Goal: Transaction & Acquisition: Subscribe to service/newsletter

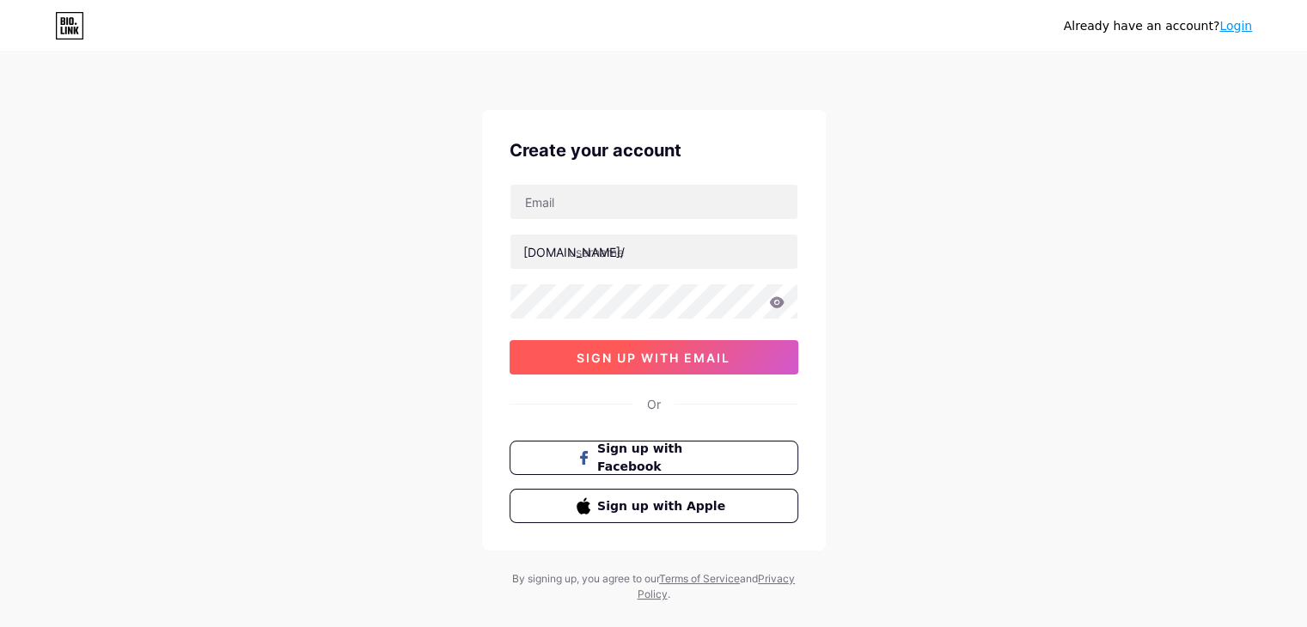
click at [673, 350] on span "sign up with email" at bounding box center [653, 357] width 154 height 15
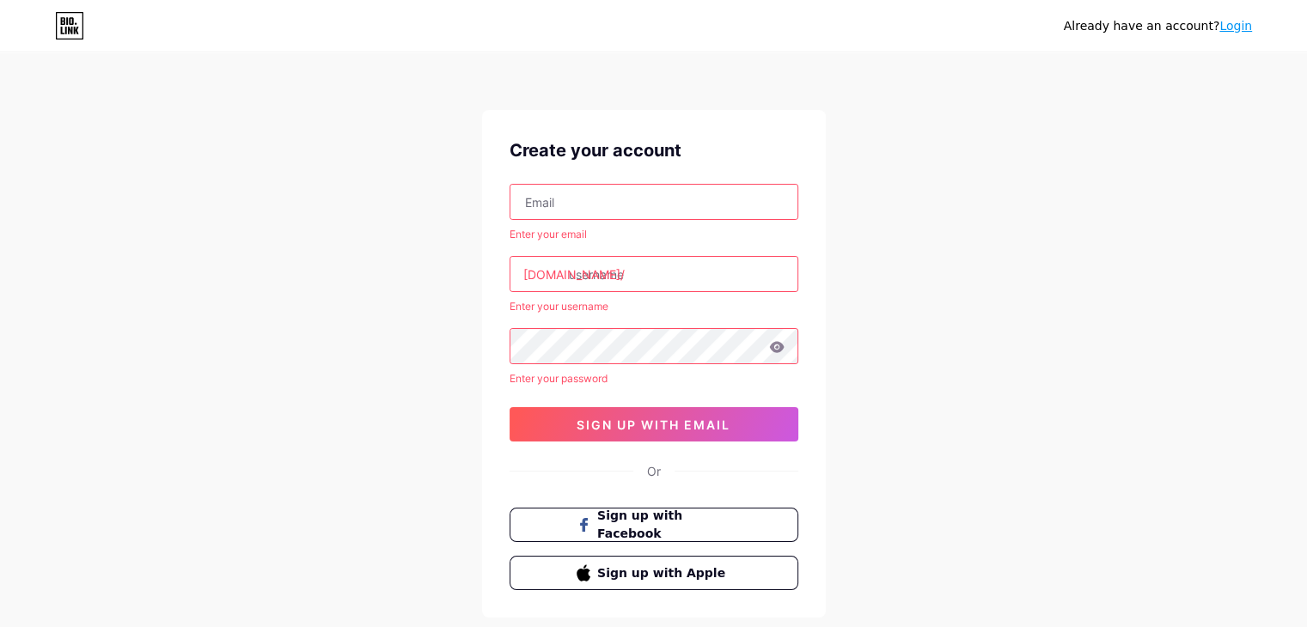
click at [616, 210] on input "text" at bounding box center [653, 202] width 287 height 34
paste input "[EMAIL_ADDRESS][DOMAIN_NAME]"
type input "[EMAIL_ADDRESS][DOMAIN_NAME]"
click at [667, 268] on input "text" at bounding box center [653, 274] width 287 height 34
click at [783, 341] on icon at bounding box center [776, 347] width 15 height 12
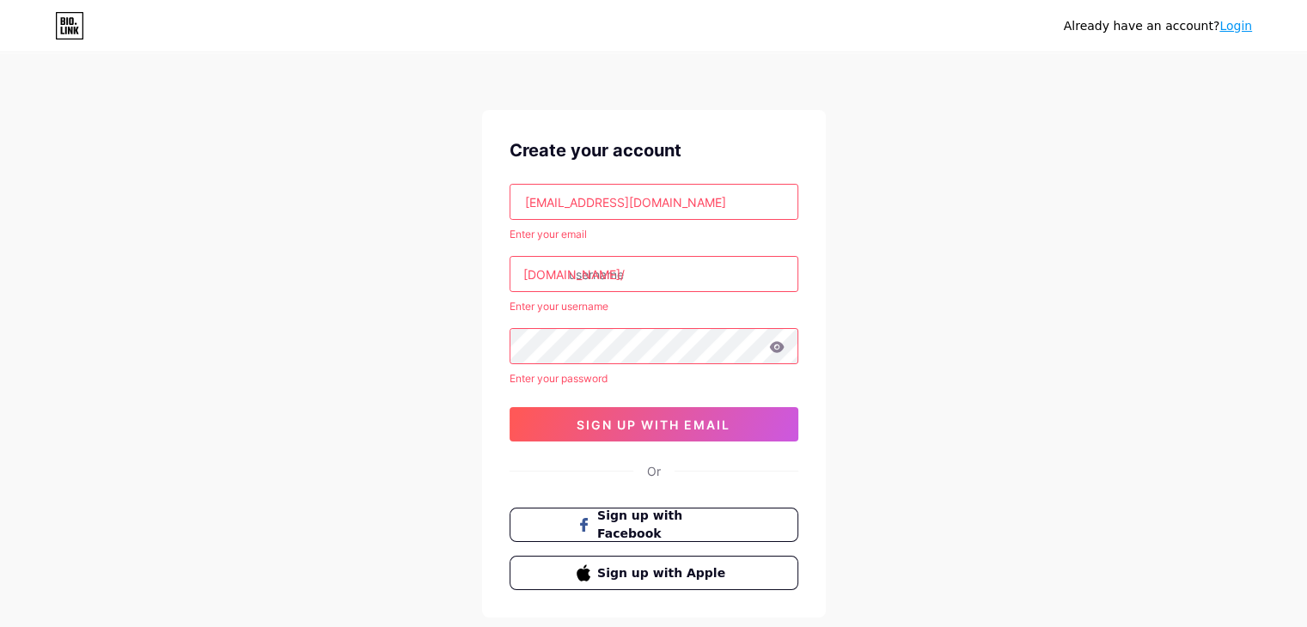
click at [775, 348] on icon at bounding box center [776, 347] width 15 height 12
click at [651, 273] on input "text" at bounding box center [653, 274] width 287 height 34
paste input "deszinetalks"
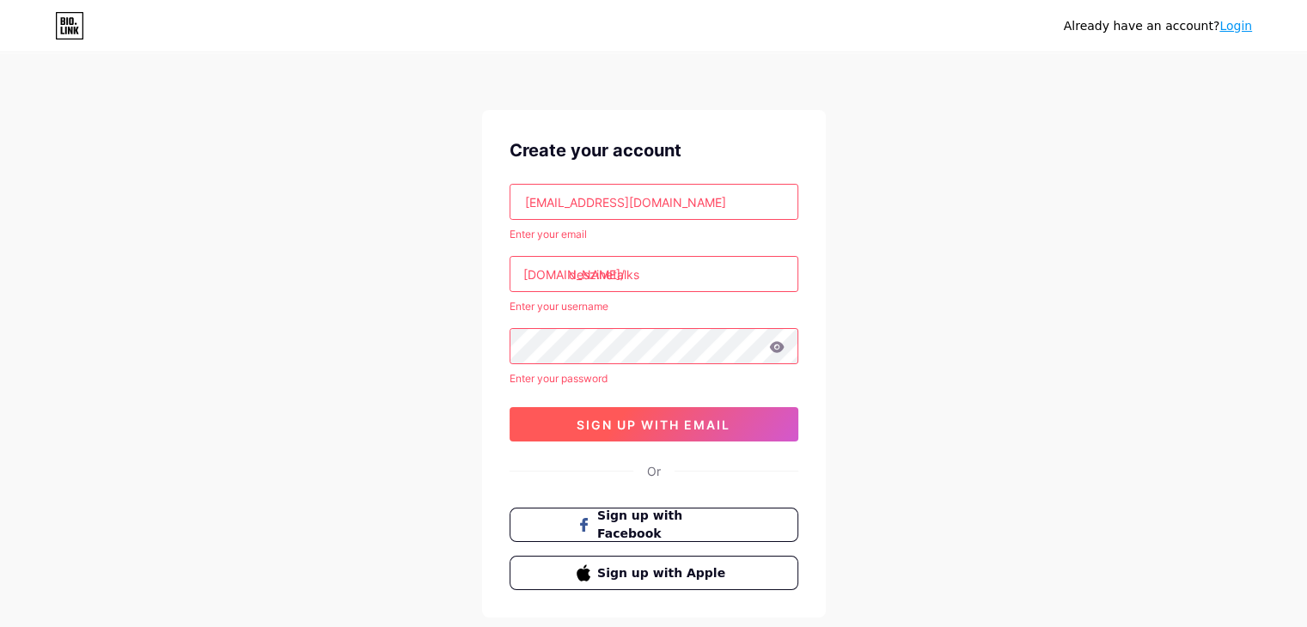
type input "deszinetalks"
click at [660, 423] on span "sign up with email" at bounding box center [653, 424] width 154 height 15
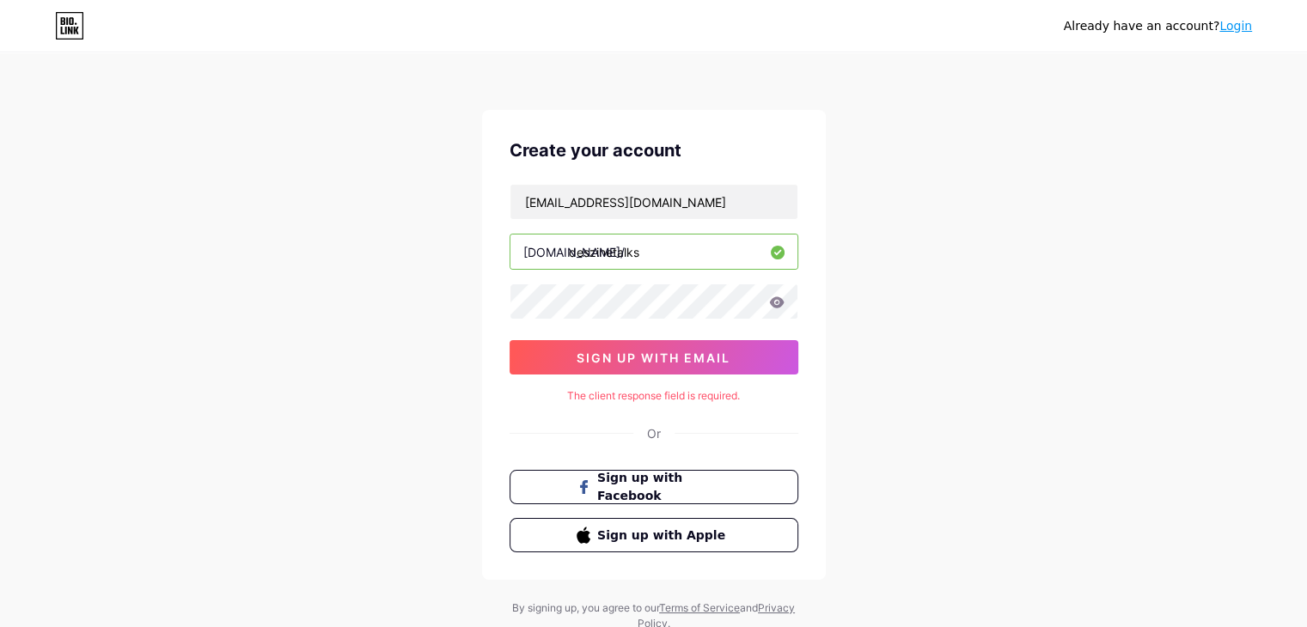
click at [1246, 25] on link "Login" at bounding box center [1235, 26] width 33 height 14
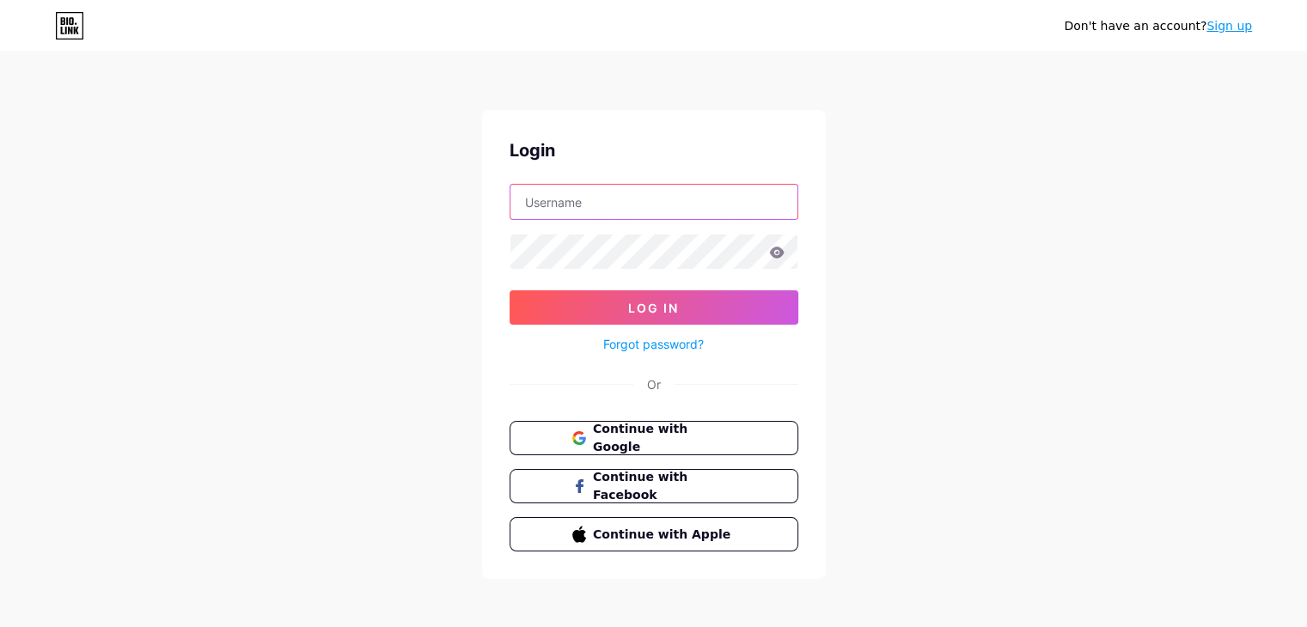
click at [679, 215] on input "text" at bounding box center [653, 202] width 287 height 34
paste input "[EMAIL_ADDRESS][DOMAIN_NAME]"
type input "[EMAIL_ADDRESS][DOMAIN_NAME]"
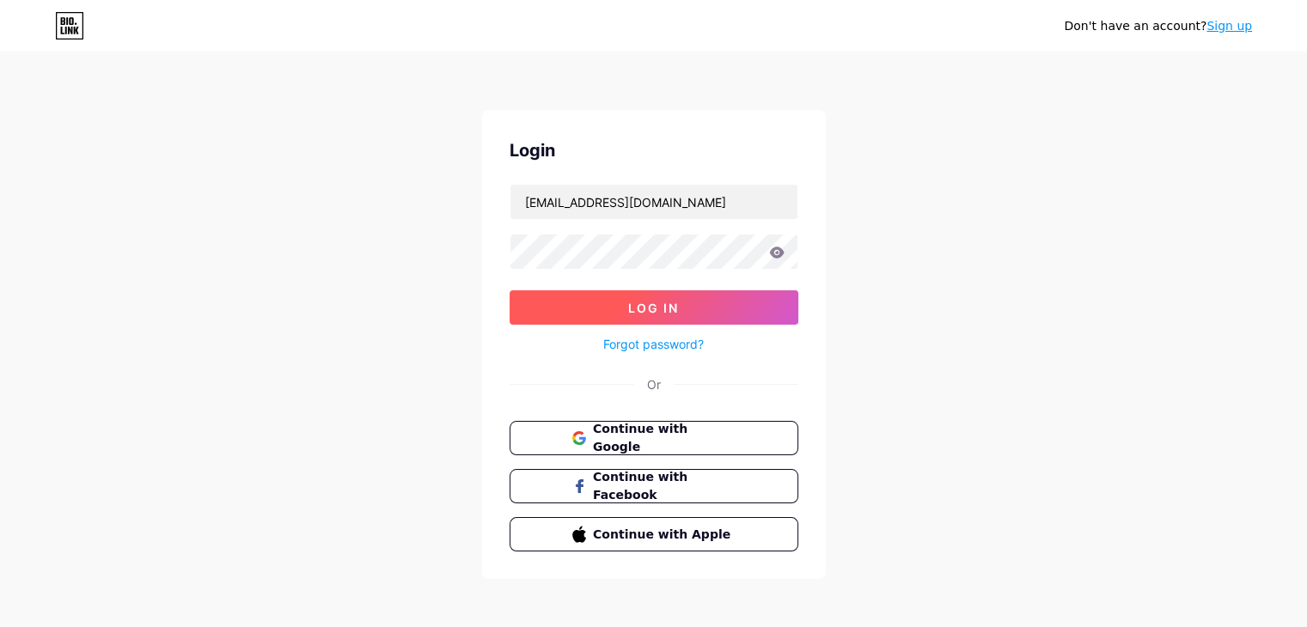
click at [680, 308] on button "Log In" at bounding box center [653, 307] width 289 height 34
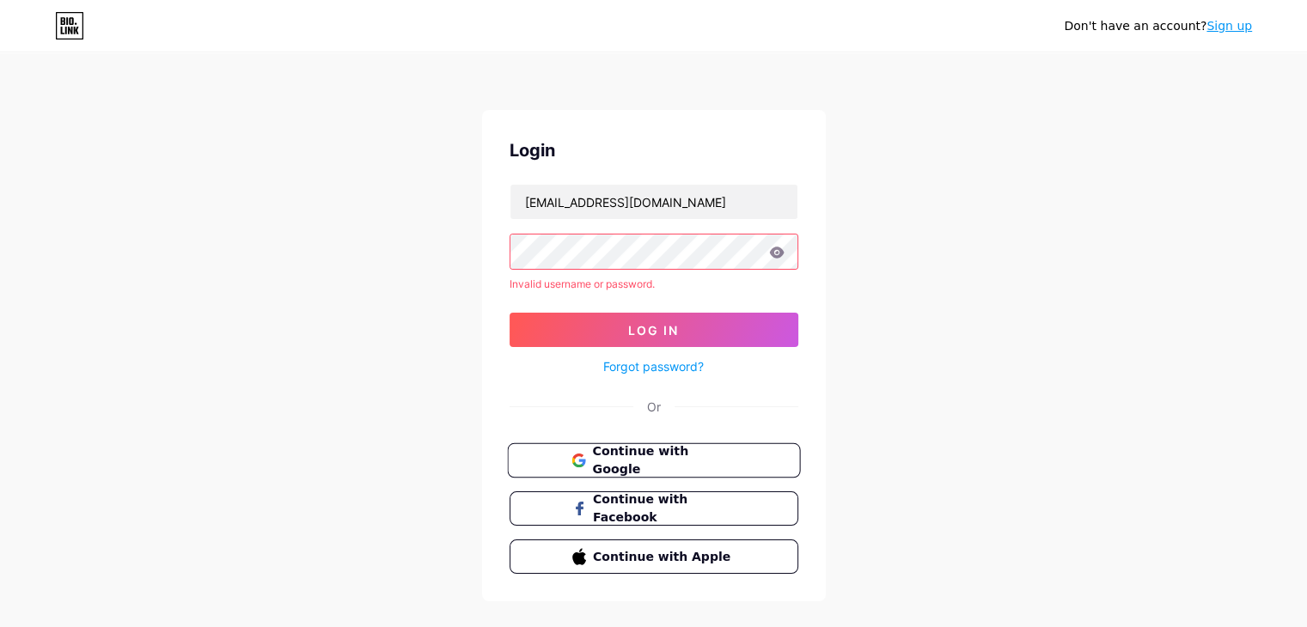
click at [639, 469] on button "Continue with Google" at bounding box center [653, 460] width 293 height 35
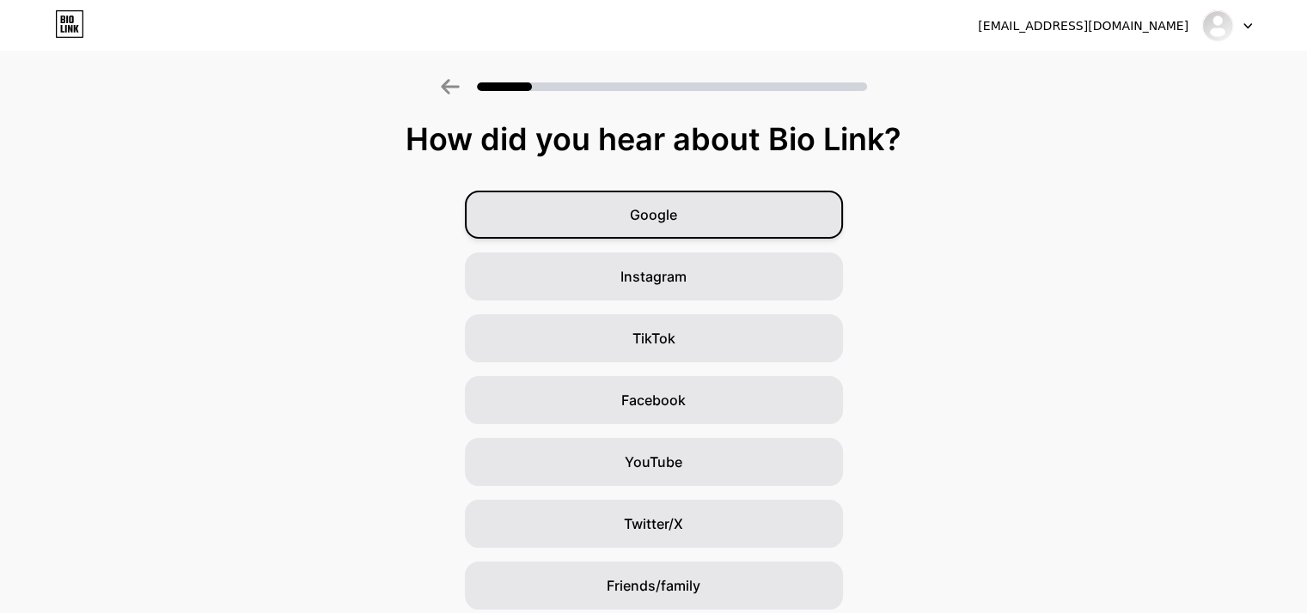
click at [668, 224] on span "Google" at bounding box center [653, 214] width 47 height 21
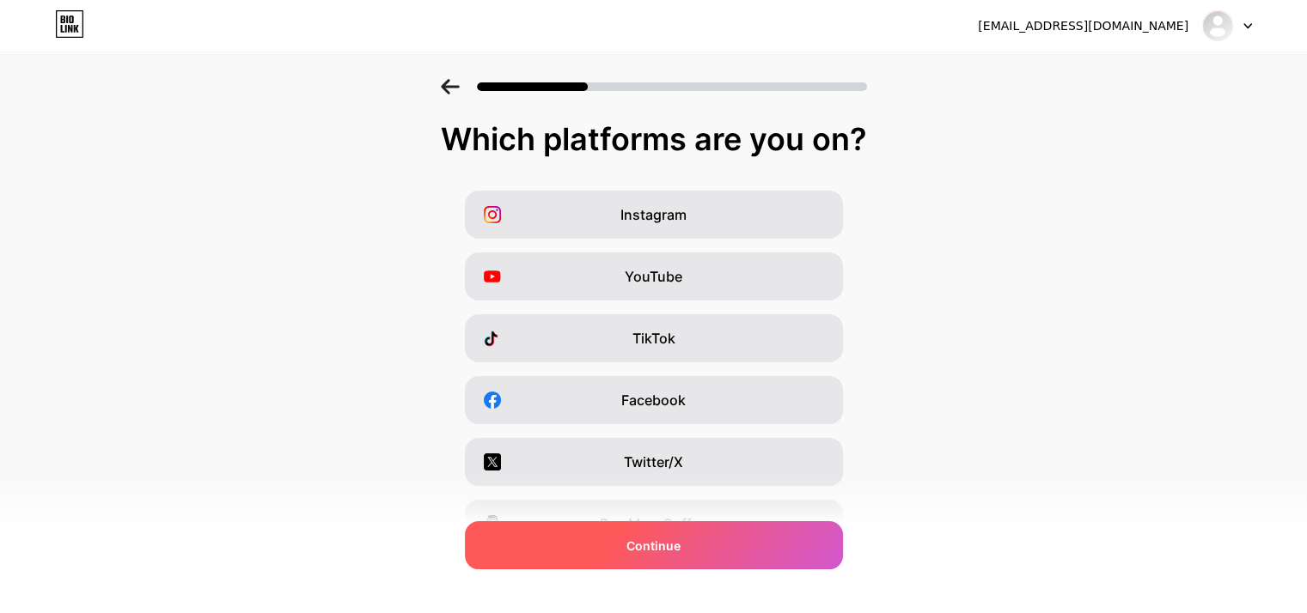
click at [706, 547] on div "Continue" at bounding box center [654, 545] width 378 height 48
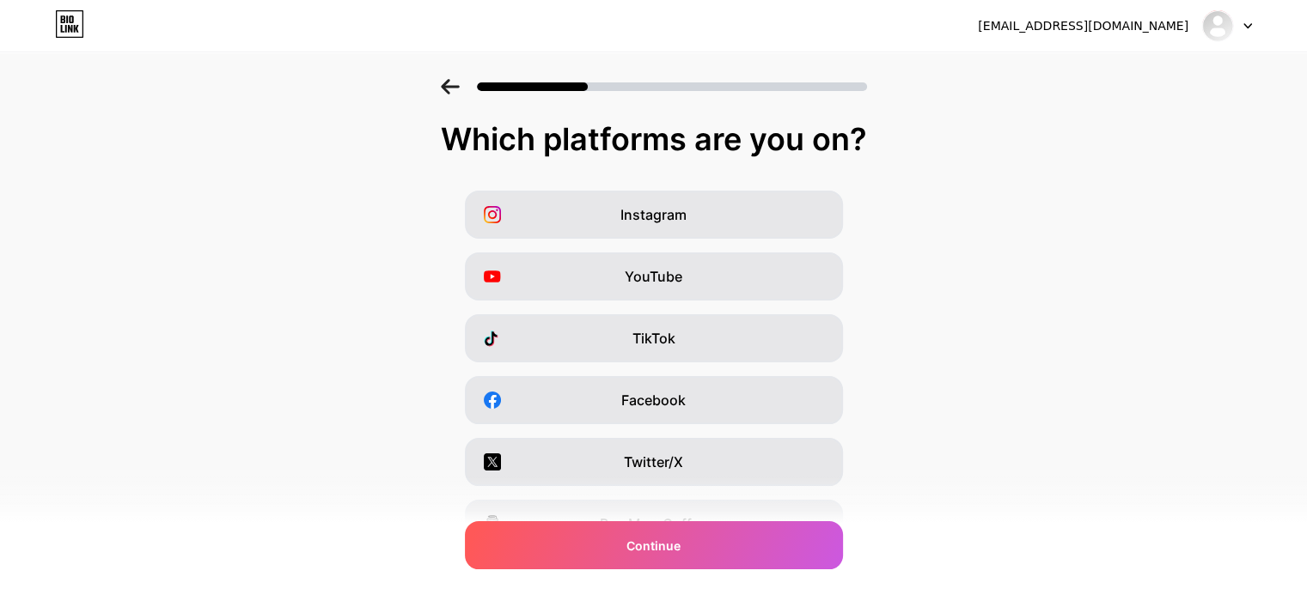
click at [1237, 22] on div at bounding box center [1227, 25] width 50 height 31
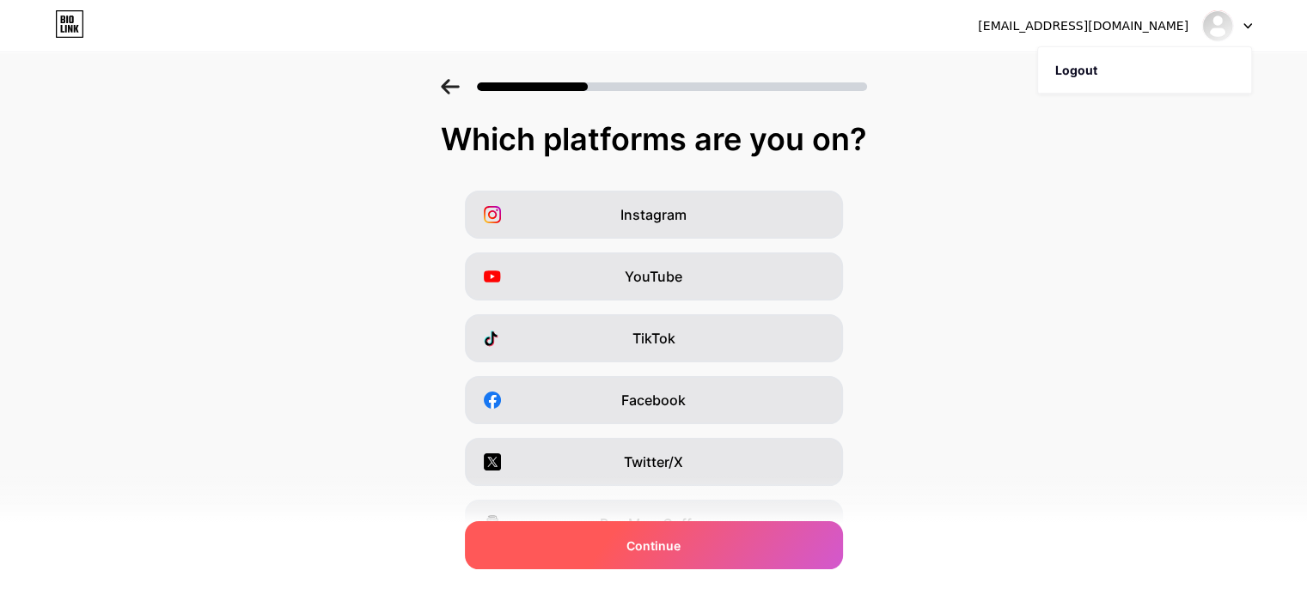
click at [655, 548] on span "Continue" at bounding box center [653, 546] width 54 height 18
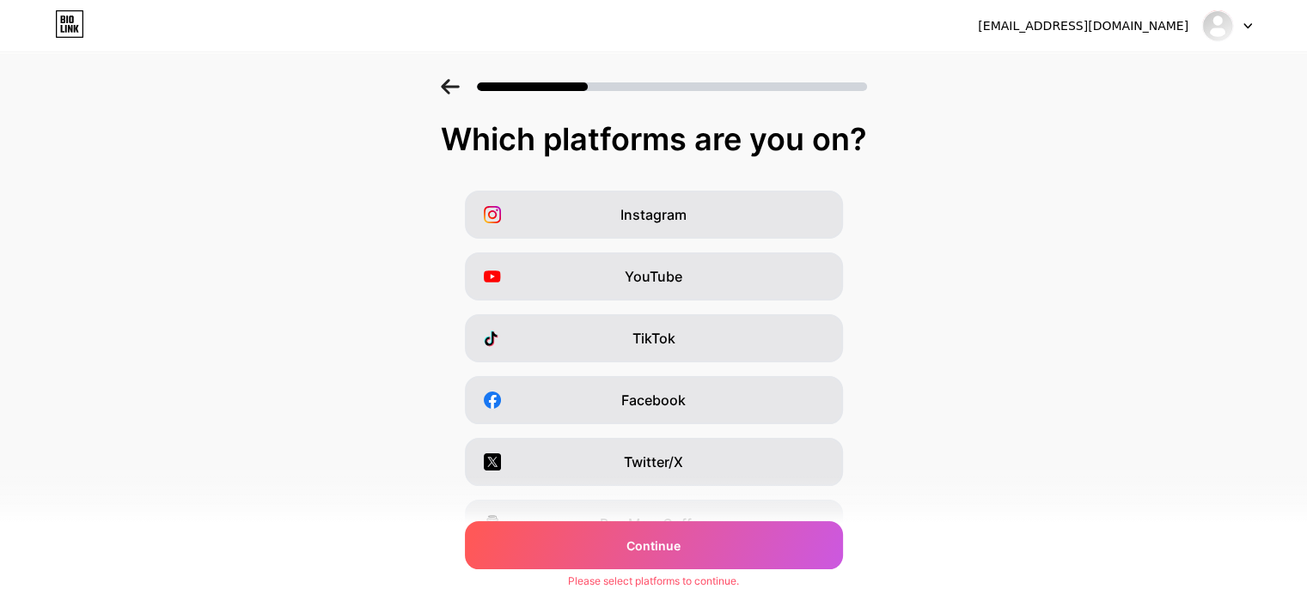
click at [908, 365] on div "Instagram YouTube TikTok Facebook Twitter/X Buy Me a Coffee Snapchat I have a w…" at bounding box center [653, 431] width 1289 height 481
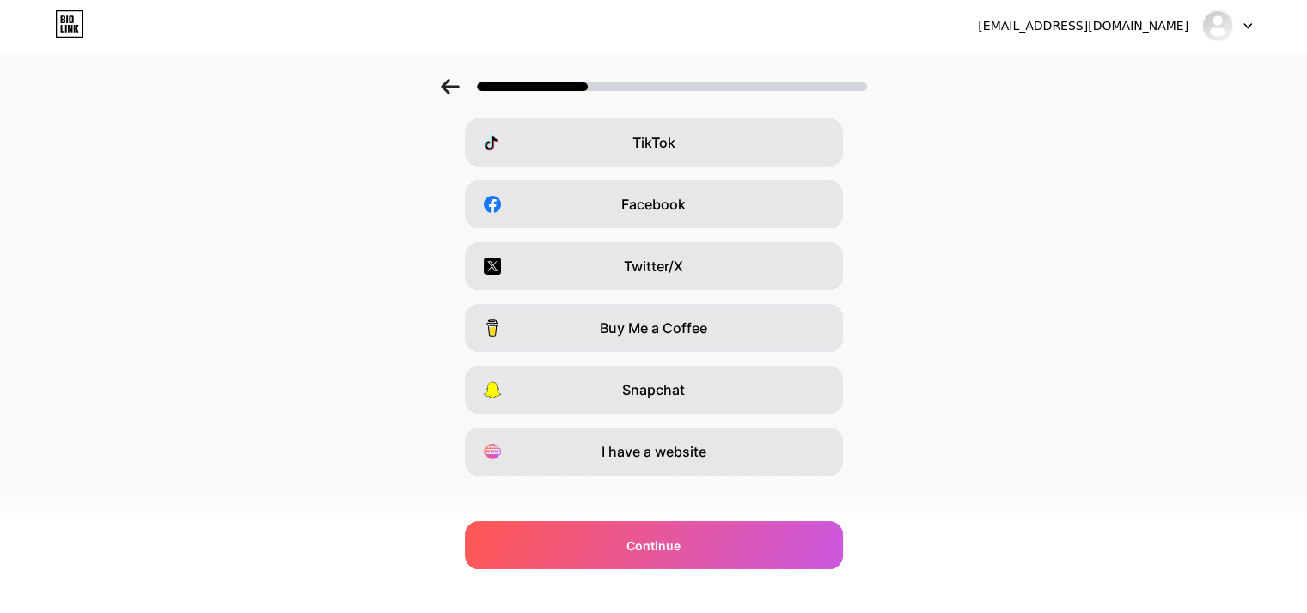
scroll to position [213, 0]
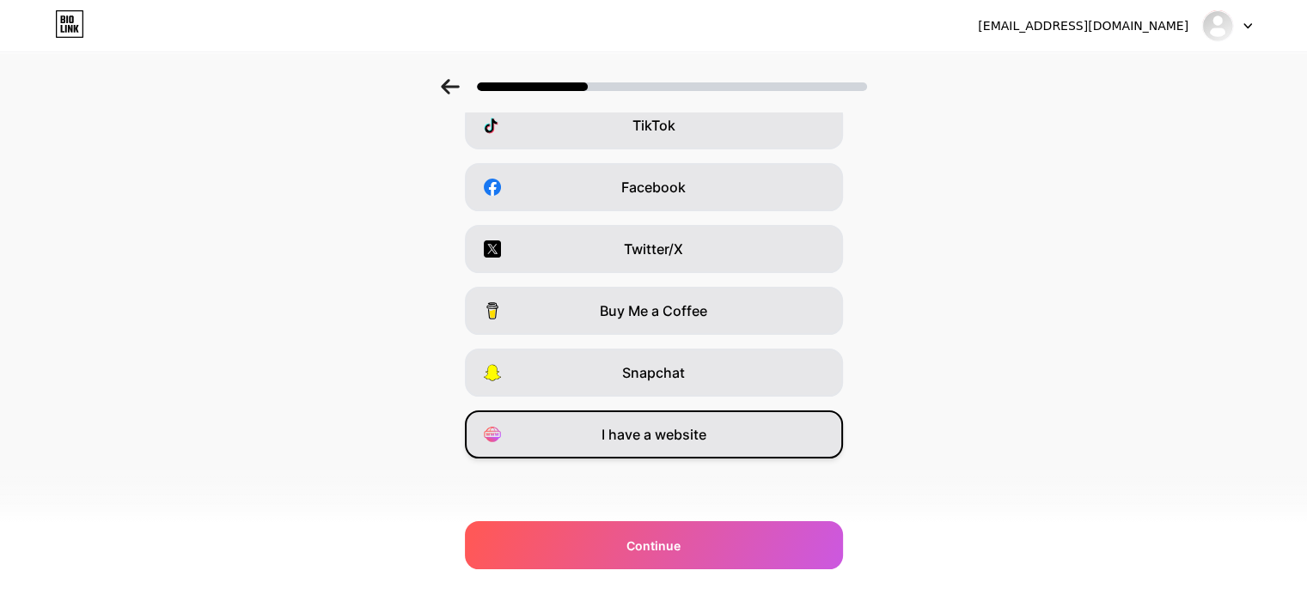
click at [660, 439] on span "I have a website" at bounding box center [653, 434] width 105 height 21
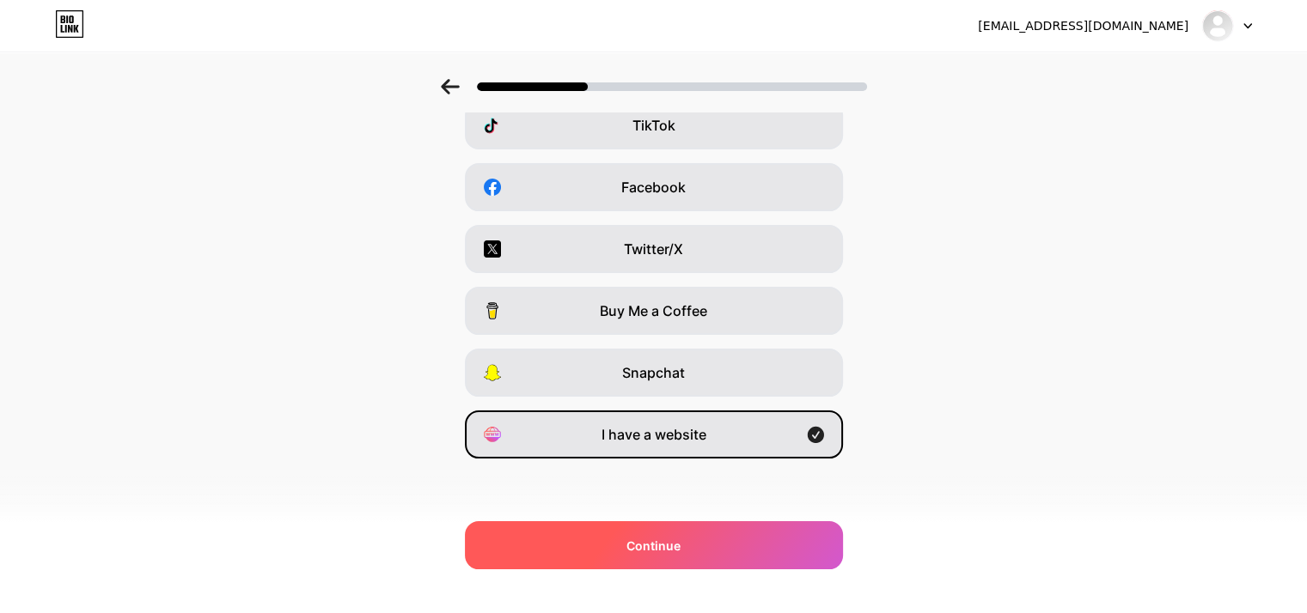
click at [670, 556] on div "Continue" at bounding box center [654, 545] width 378 height 48
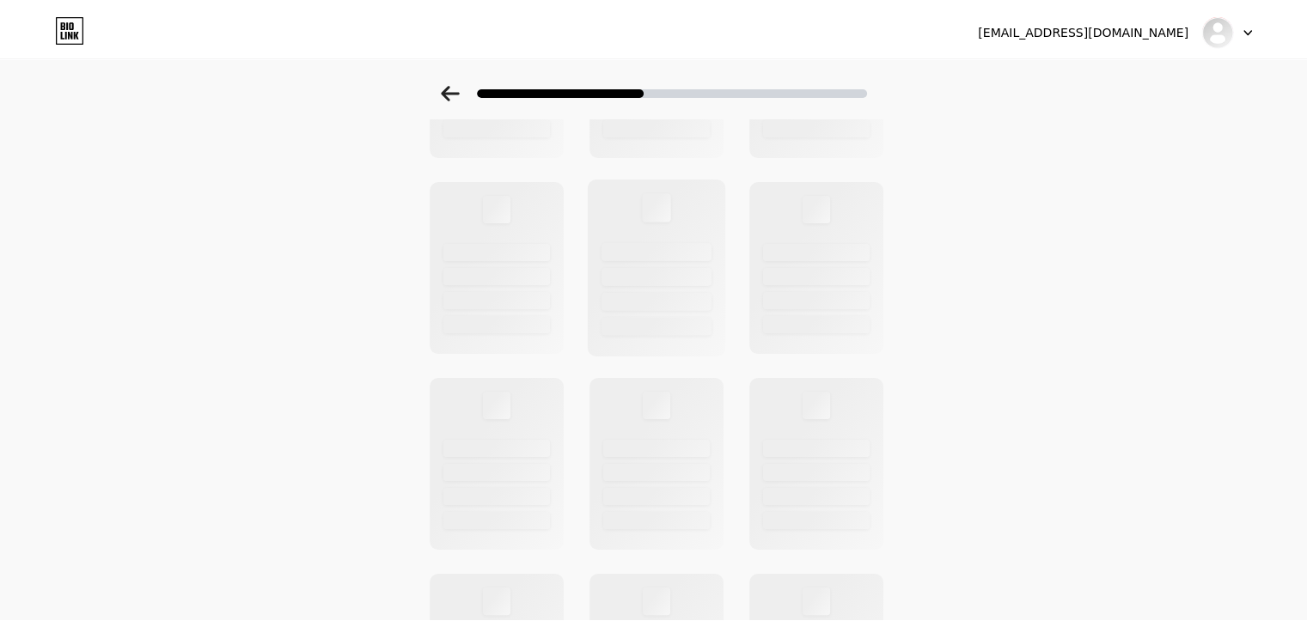
scroll to position [0, 0]
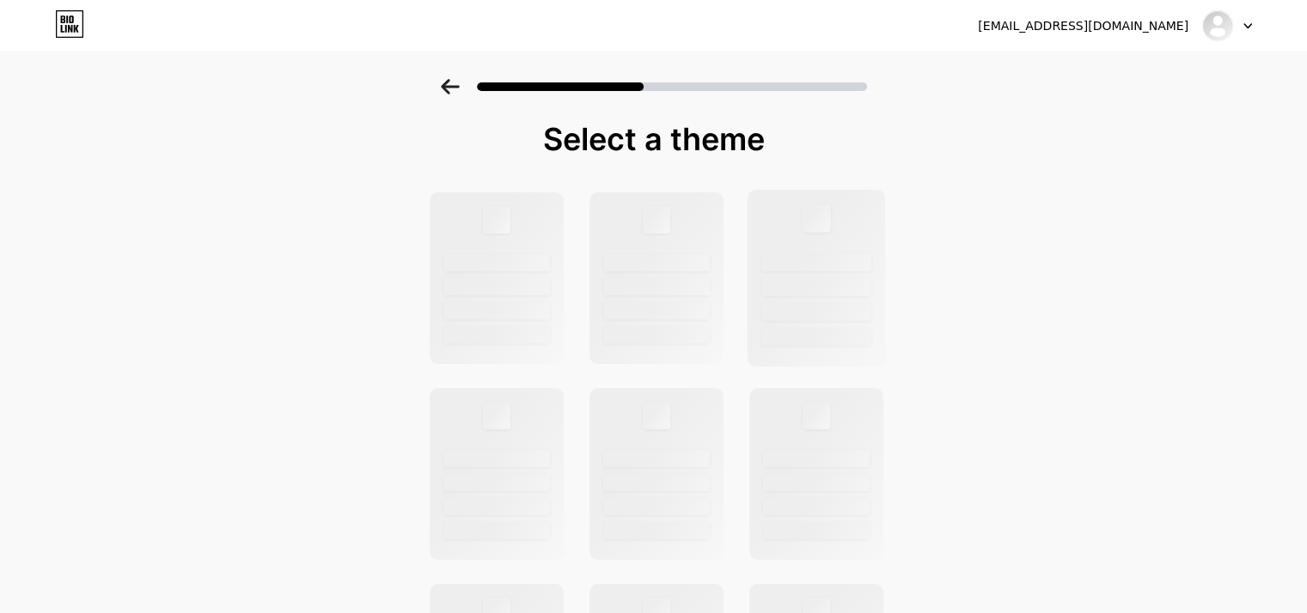
click at [760, 245] on div at bounding box center [816, 278] width 138 height 177
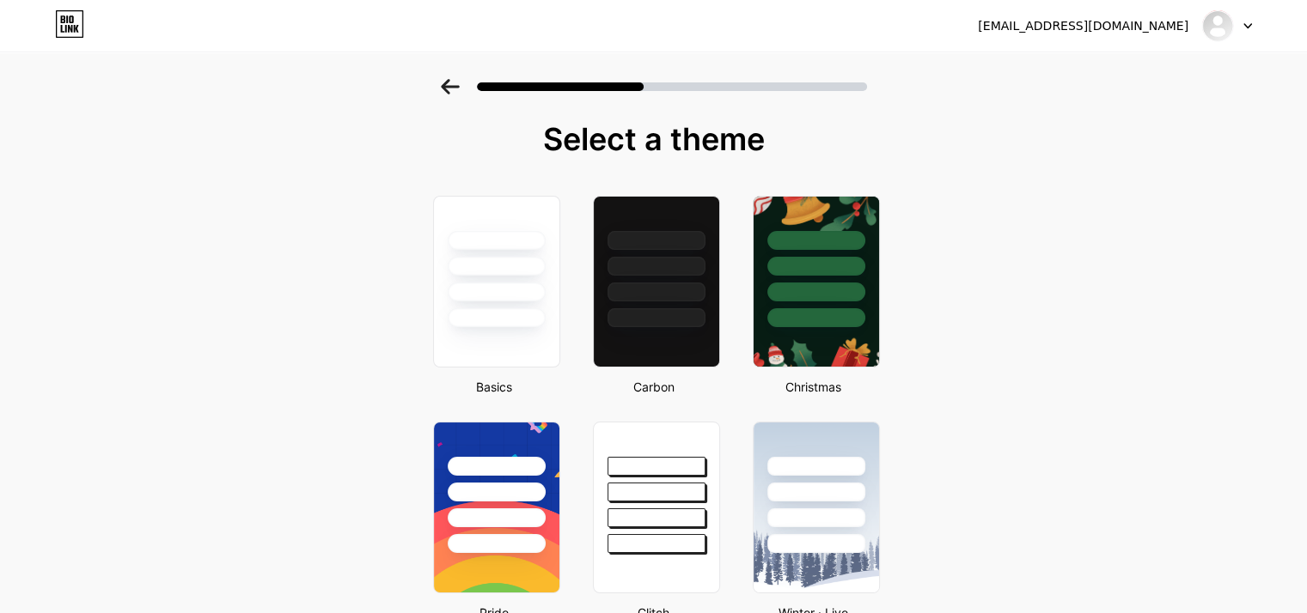
click at [760, 245] on div at bounding box center [815, 262] width 125 height 131
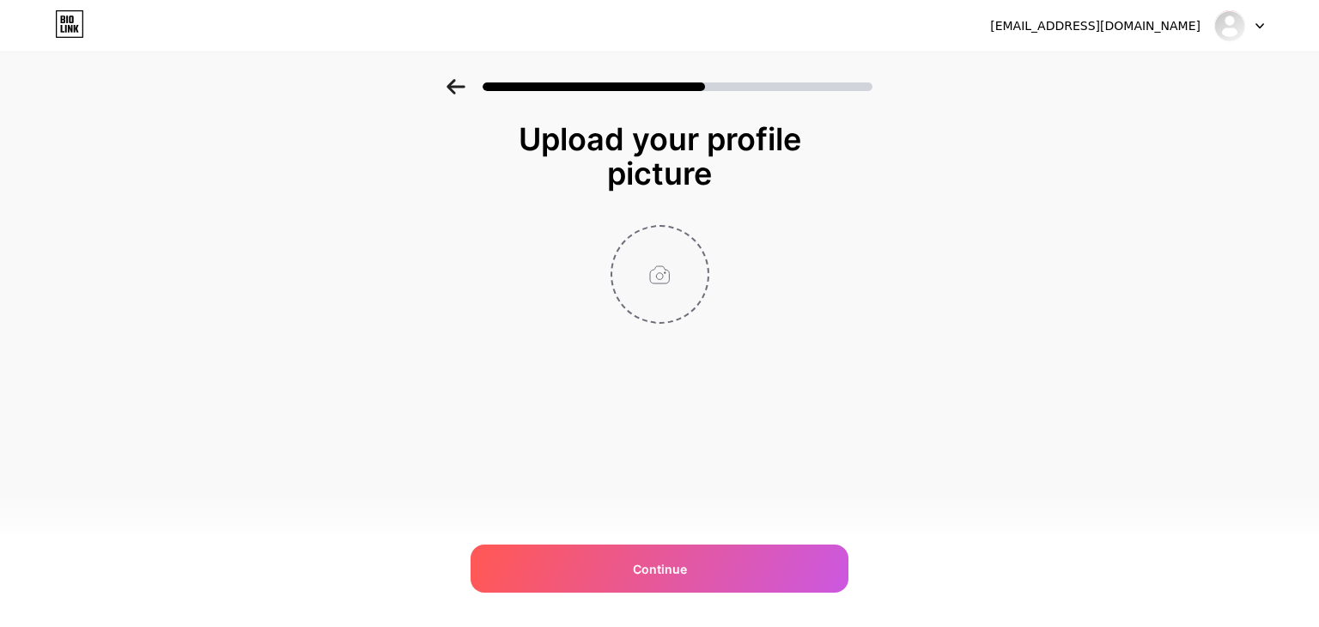
click at [663, 280] on input "file" at bounding box center [660, 274] width 95 height 95
type input "C:\fakepath\logo.jpg"
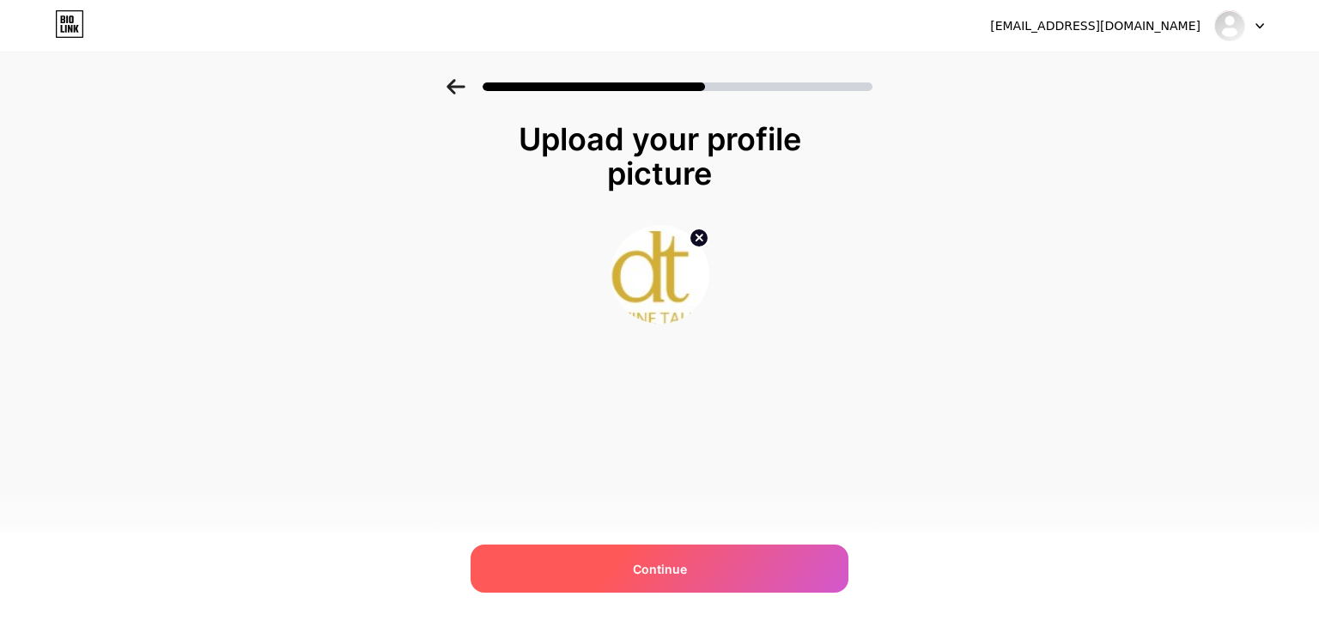
click at [688, 548] on div "Continue" at bounding box center [660, 569] width 378 height 48
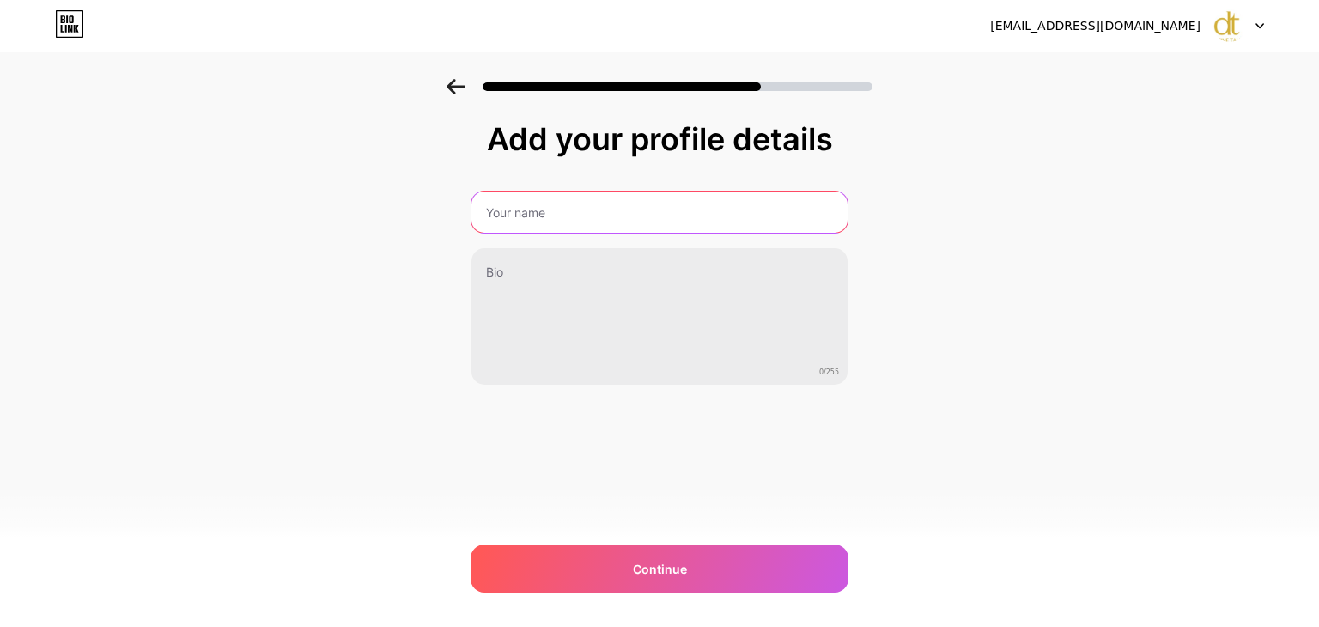
click at [730, 211] on input "text" at bounding box center [660, 212] width 376 height 41
paste input "deszinetalks"
type input "deszinetalks"
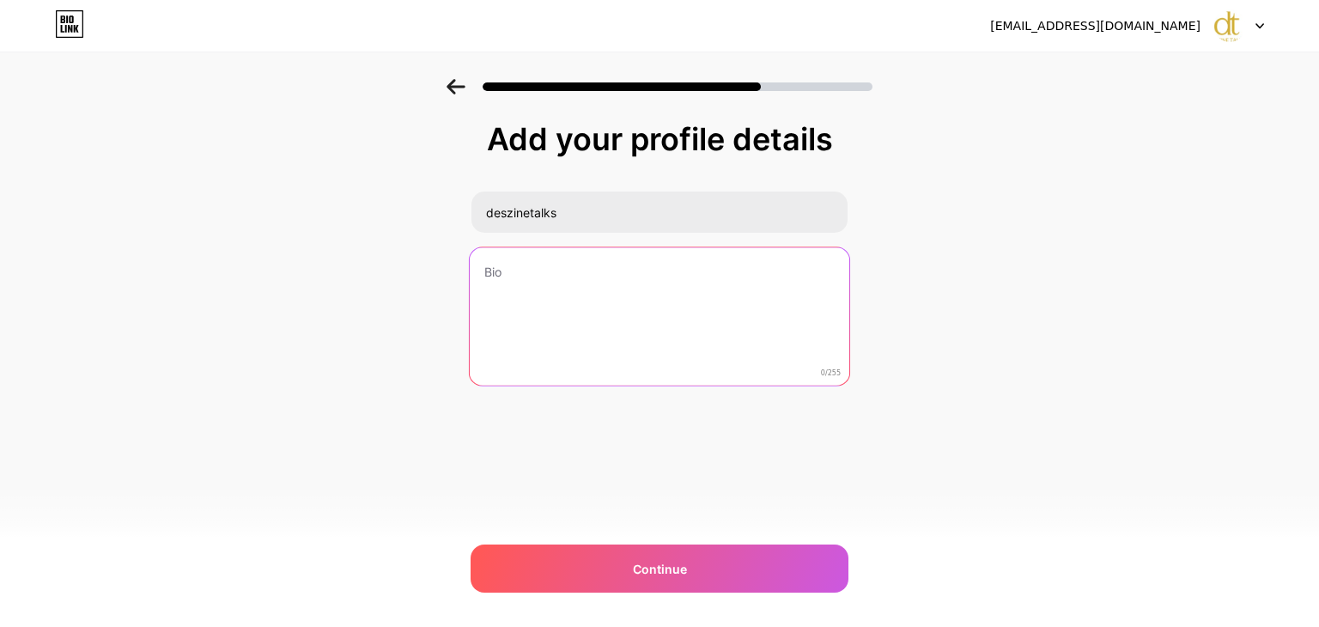
click at [582, 331] on textarea at bounding box center [660, 317] width 380 height 140
paste textarea "When PoulKjaerholm designed the PK22 recliner in 1956, he not only came up with…"
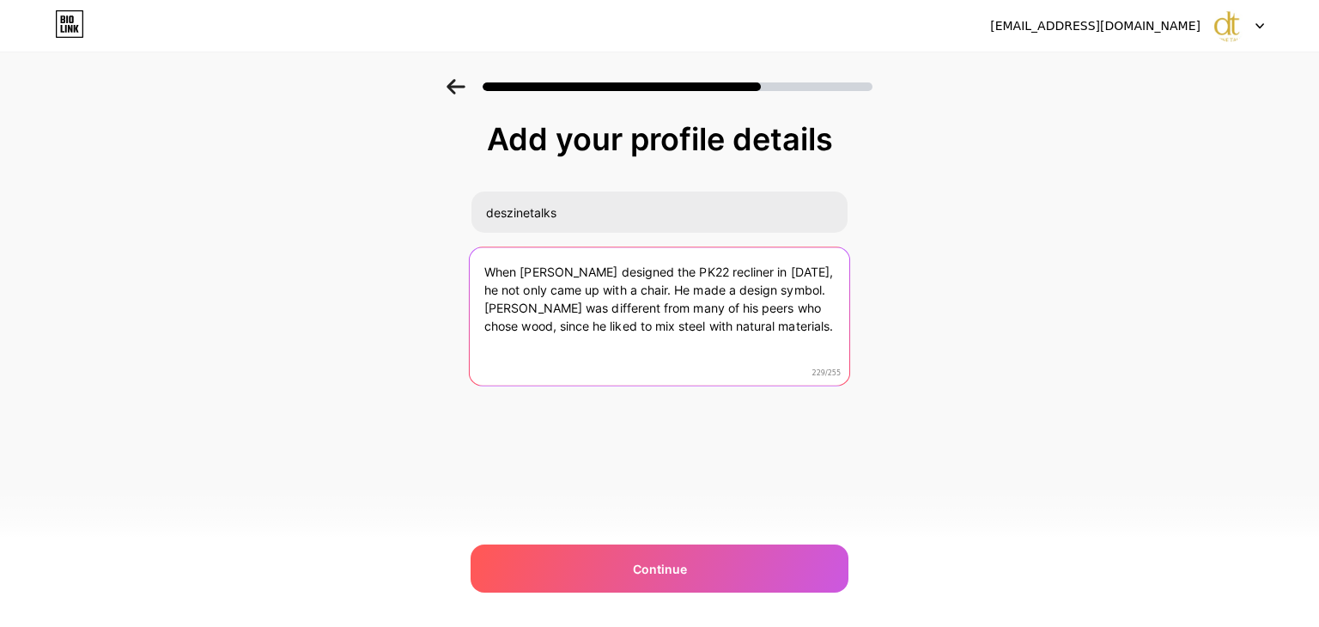
paste textarea "https://www.deszinetalks.c"
click at [808, 325] on textarea "When PoulKjaerholm designed the PK22 recliner in 1956, he not only came up with…" at bounding box center [660, 317] width 380 height 140
click at [767, 332] on textarea "When PoulKjaerholm designed the PK22 recliner in 1956, he not only came up with…" at bounding box center [660, 317] width 380 height 140
paste textarea "https://www.deszinetalks.com/"
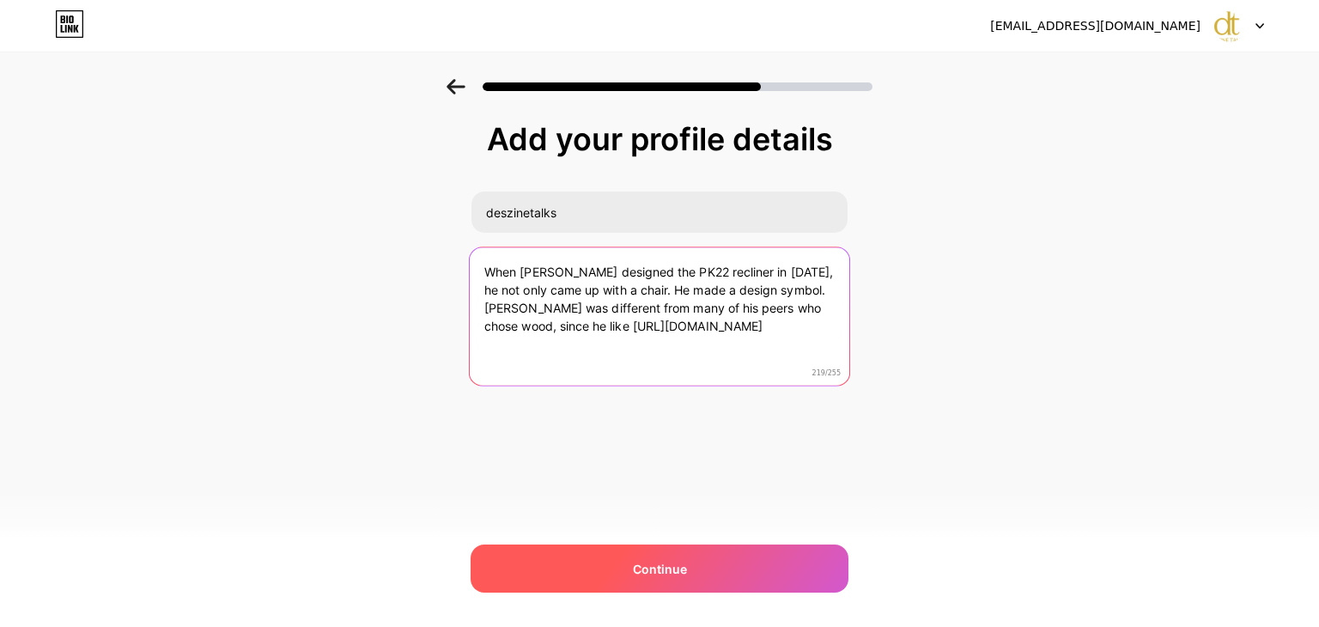
type textarea "When PoulKjaerholm designed the PK22 recliner in 1956, he not only came up with…"
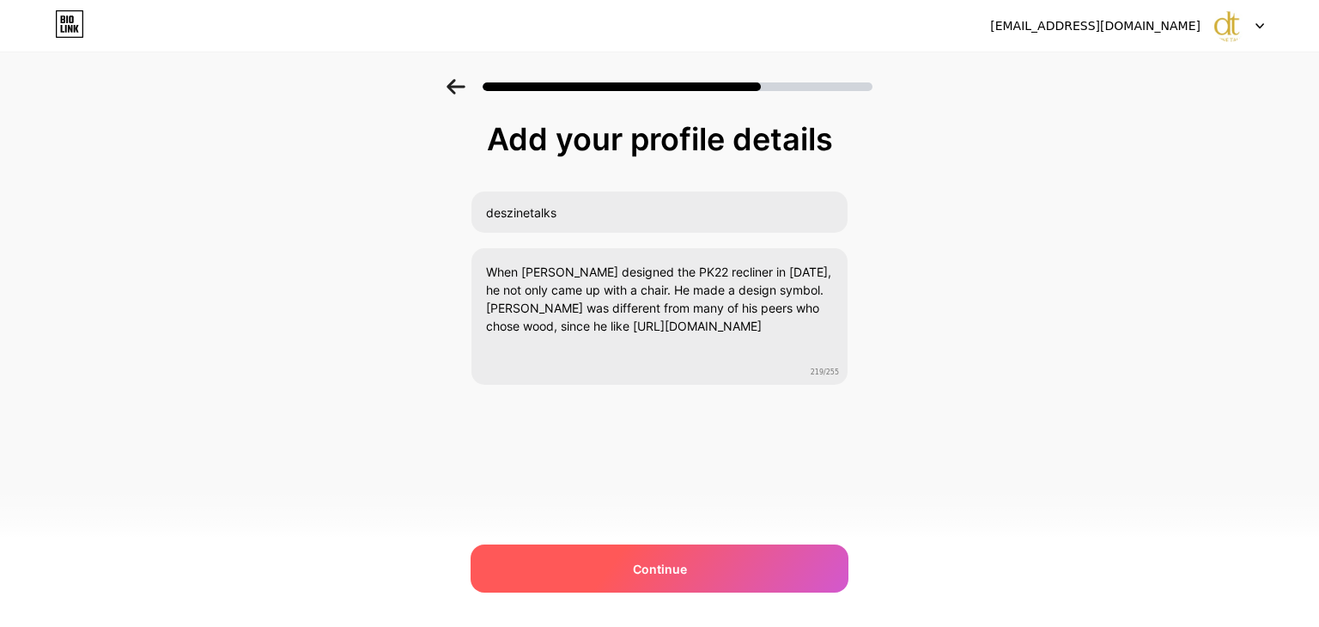
click at [670, 556] on div "Continue" at bounding box center [660, 569] width 378 height 48
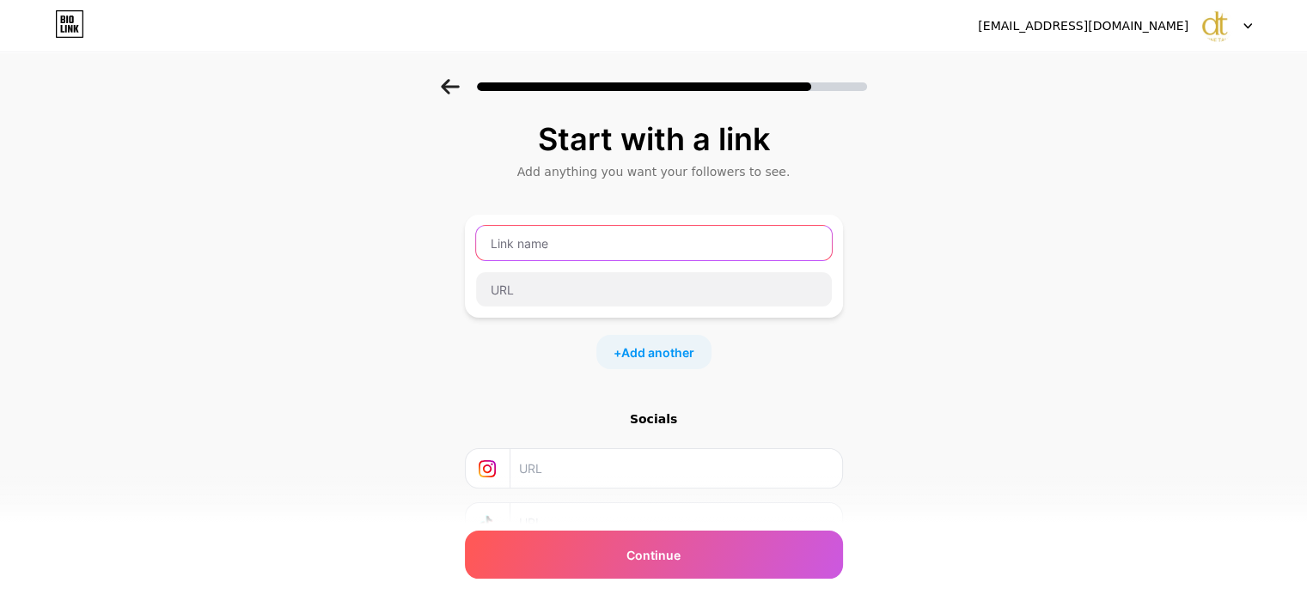
click at [677, 251] on input "text" at bounding box center [654, 243] width 356 height 34
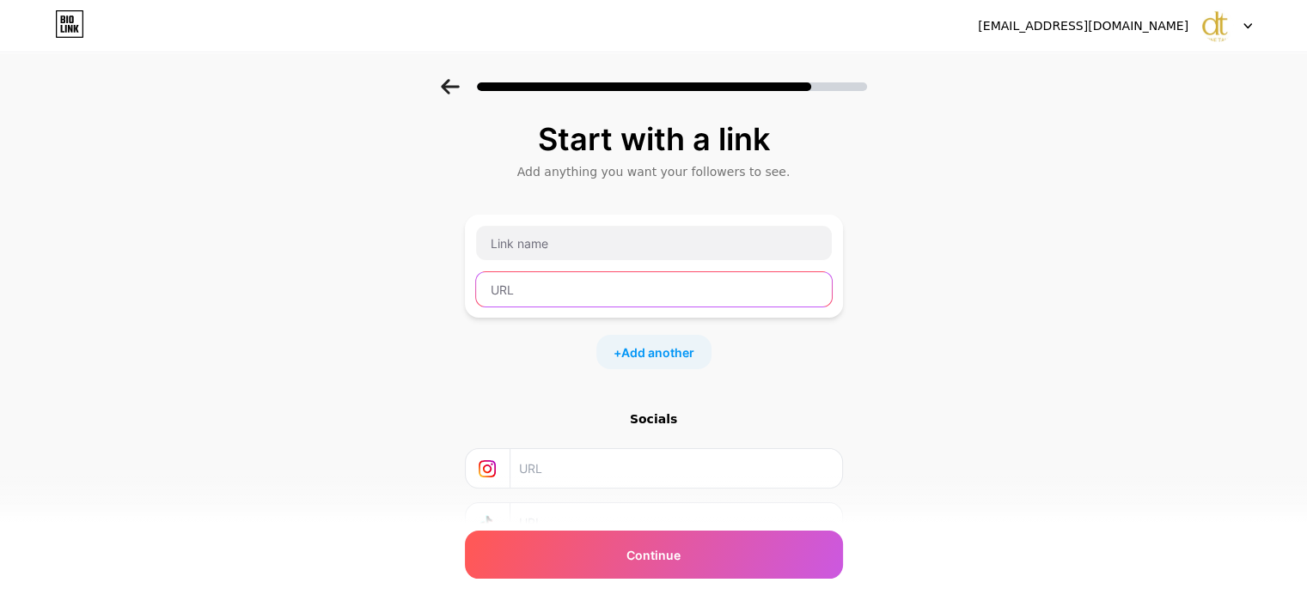
paste input "https://www.deszinetalks.com/"
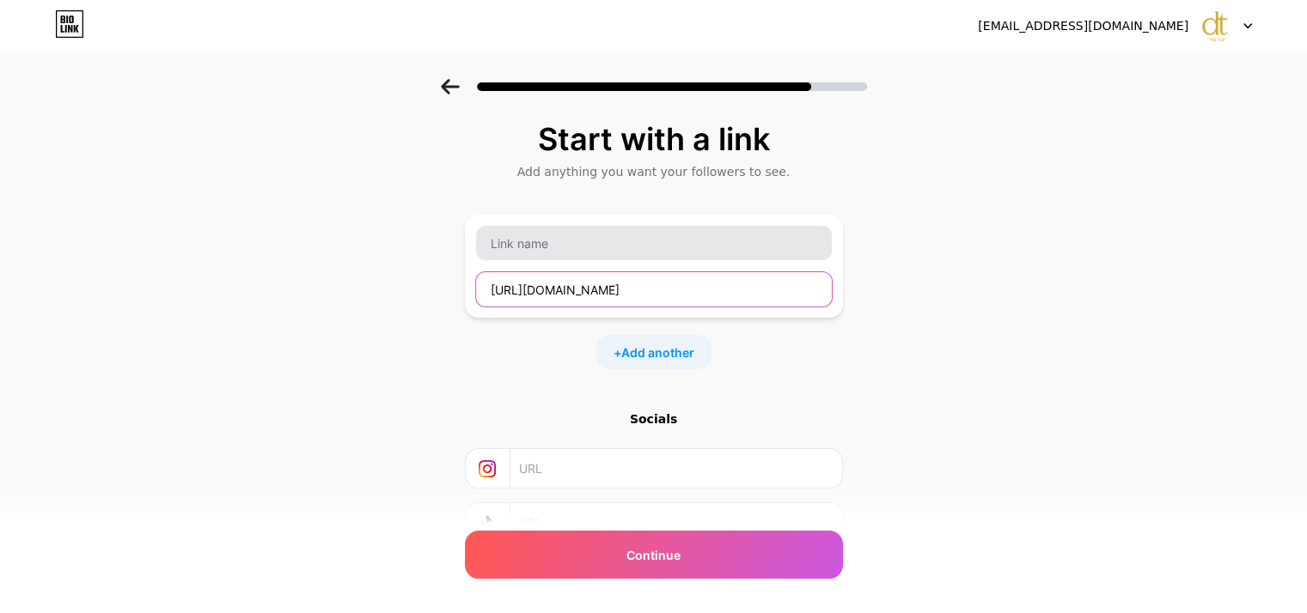
paste input "deszinetalks"
type input "https://www.deszinetalks.com/"
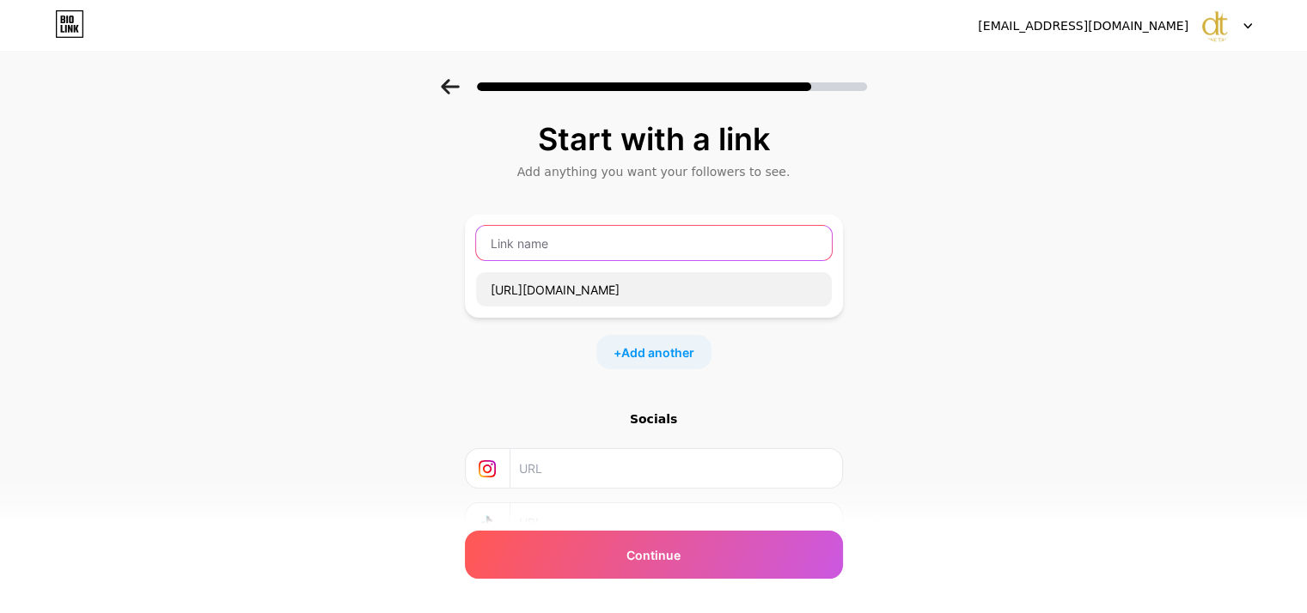
click at [601, 237] on input "text" at bounding box center [654, 243] width 356 height 34
paste input "deszinetalks"
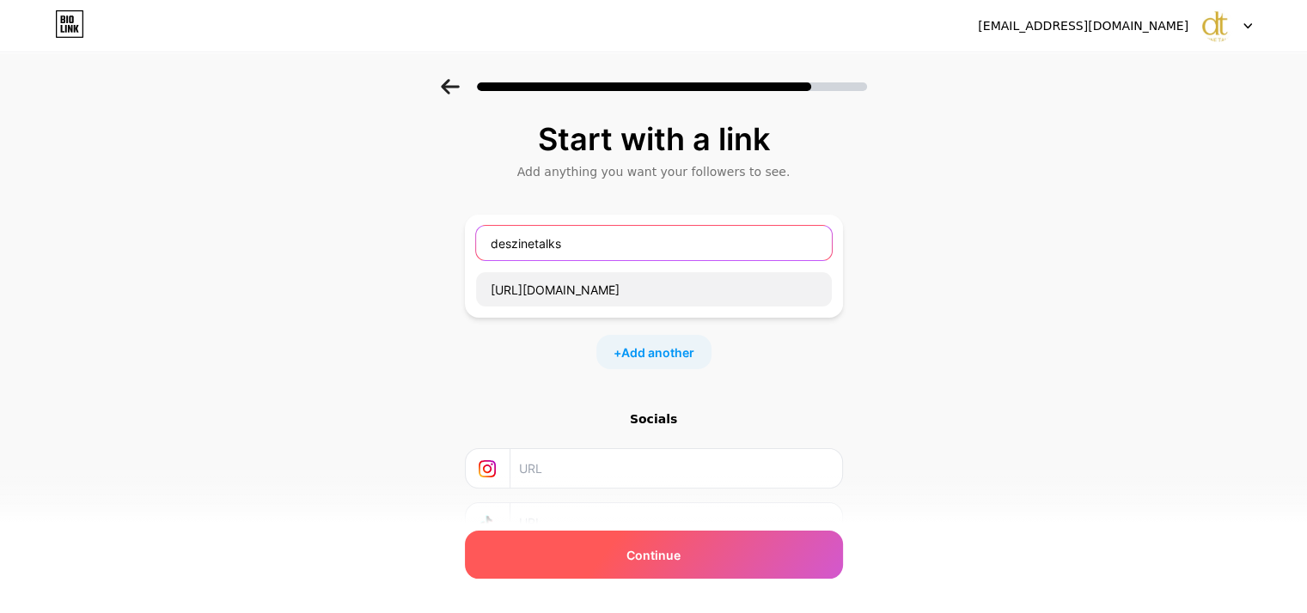
type input "deszinetalks"
click at [673, 552] on span "Continue" at bounding box center [653, 555] width 54 height 18
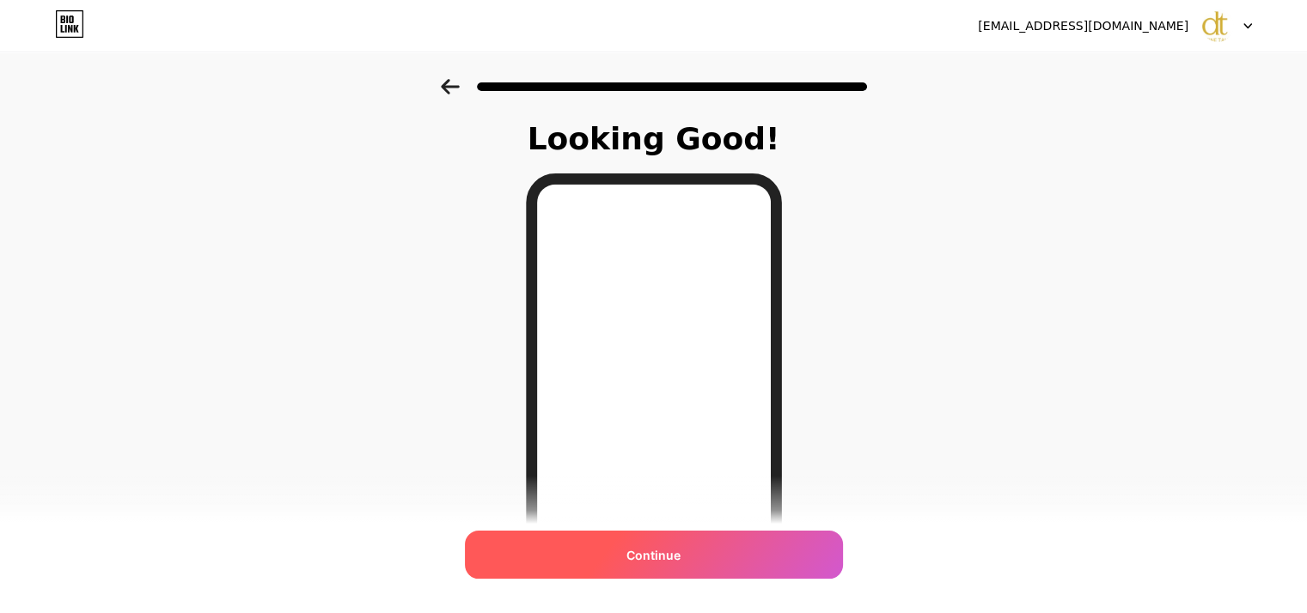
click at [690, 545] on div "Continue" at bounding box center [654, 555] width 378 height 48
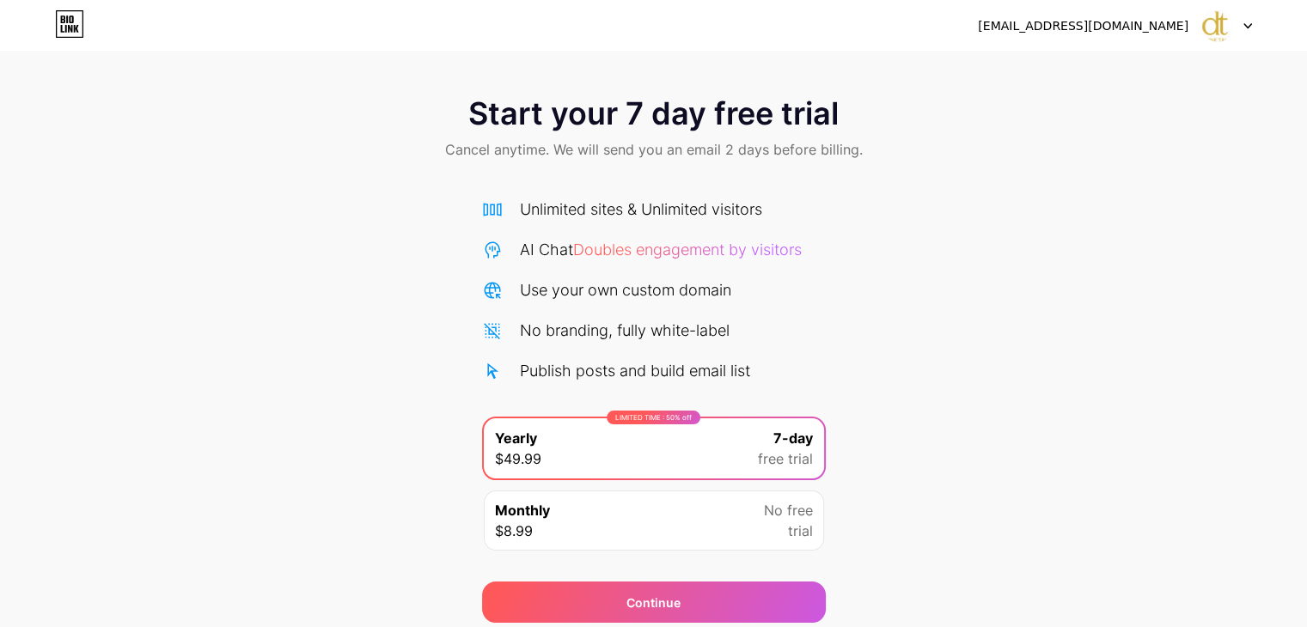
click at [1252, 25] on div "olevsluxury1@gmail.com Logout" at bounding box center [653, 25] width 1307 height 31
click at [741, 521] on div "Monthly $8.99 No free trial" at bounding box center [654, 521] width 340 height 60
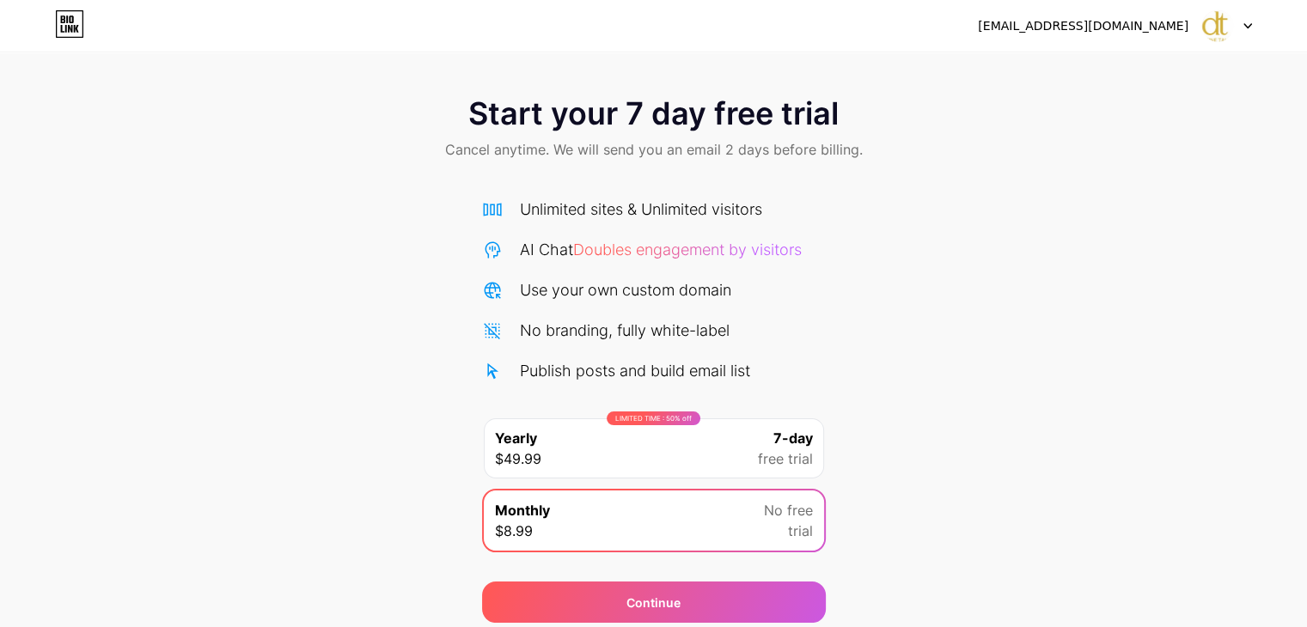
click at [743, 441] on div "LIMITED TIME : 50% off Yearly $49.99 7-day free trial" at bounding box center [654, 448] width 340 height 60
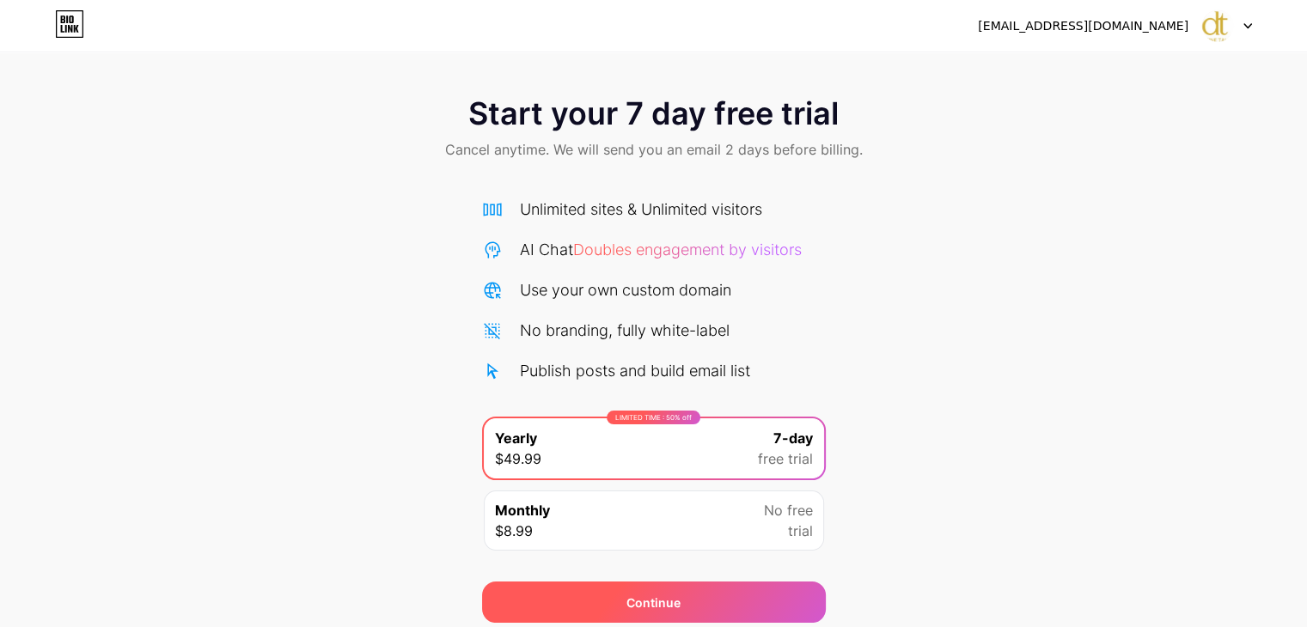
click at [722, 594] on div "Continue" at bounding box center [654, 602] width 344 height 41
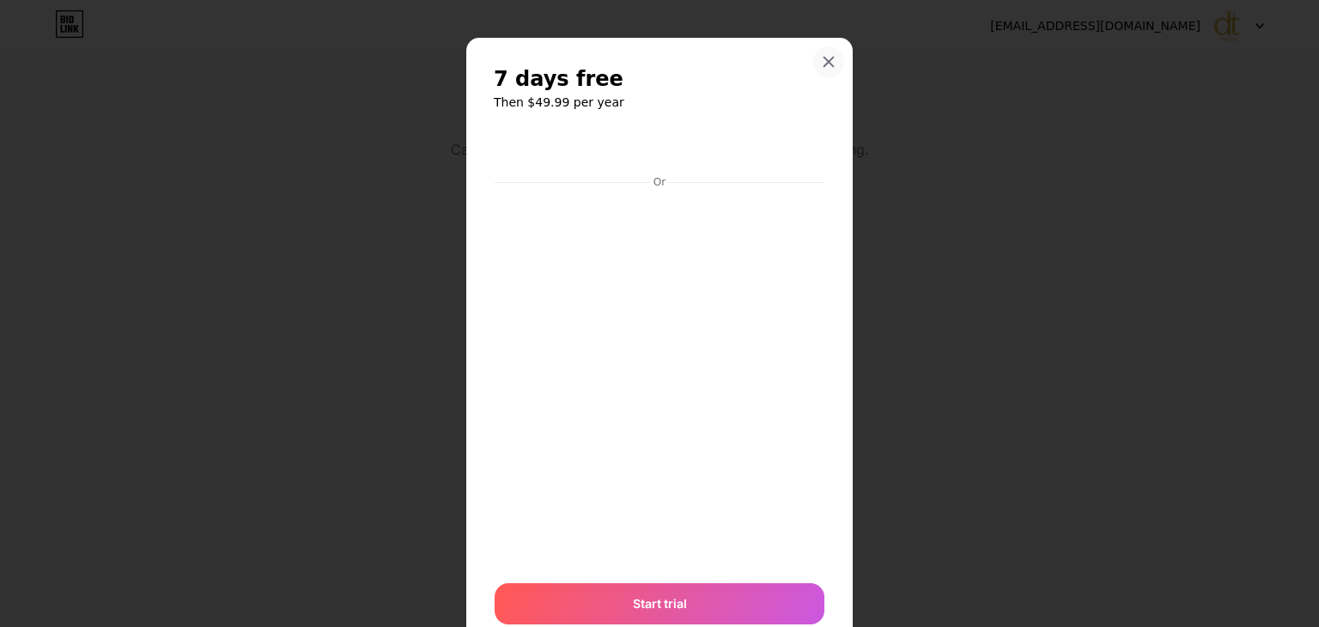
click at [826, 64] on icon at bounding box center [829, 62] width 14 height 14
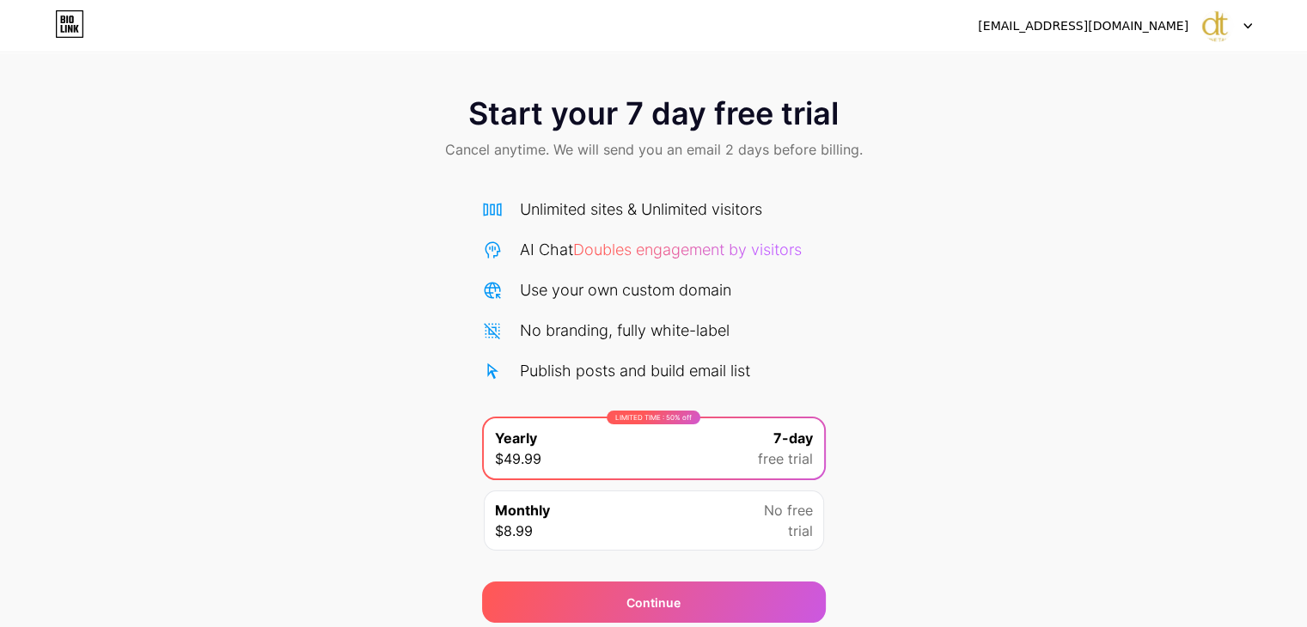
click at [1248, 25] on icon at bounding box center [1247, 26] width 7 height 4
click at [1154, 27] on div "[EMAIL_ADDRESS][DOMAIN_NAME]" at bounding box center [1083, 26] width 210 height 18
click at [1007, 488] on div "Start your 7 day free trial Cancel anytime. We will send you an email 2 days be…" at bounding box center [653, 351] width 1307 height 544
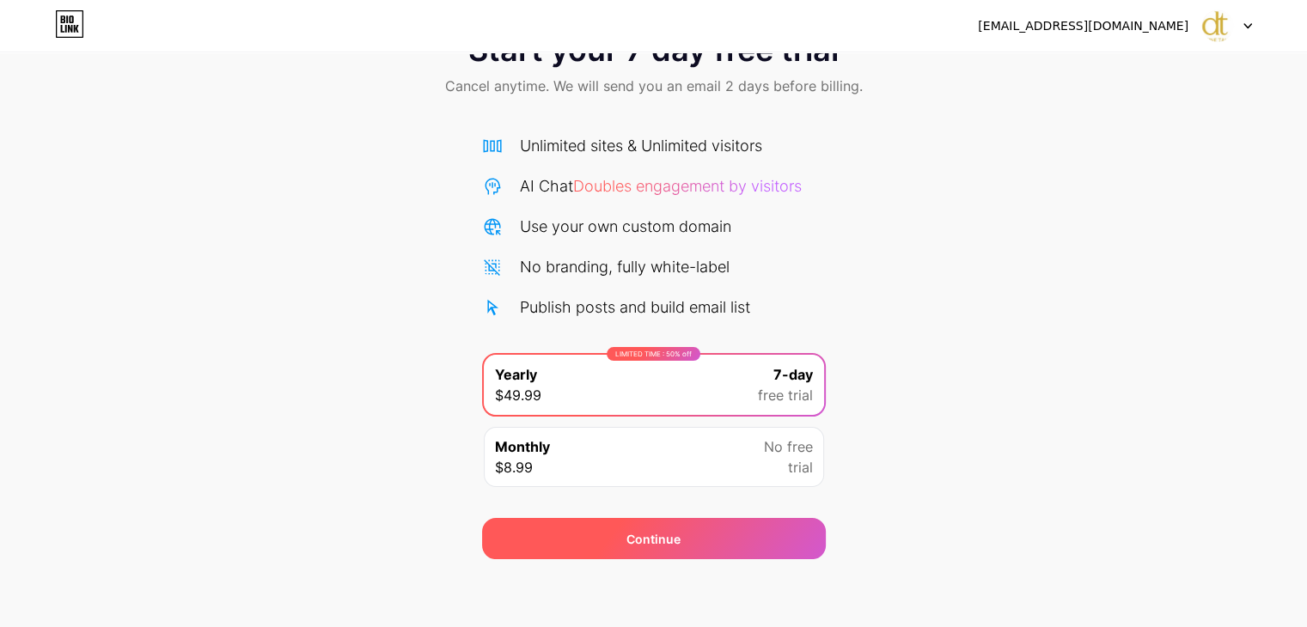
click at [680, 536] on div "Continue" at bounding box center [653, 539] width 54 height 18
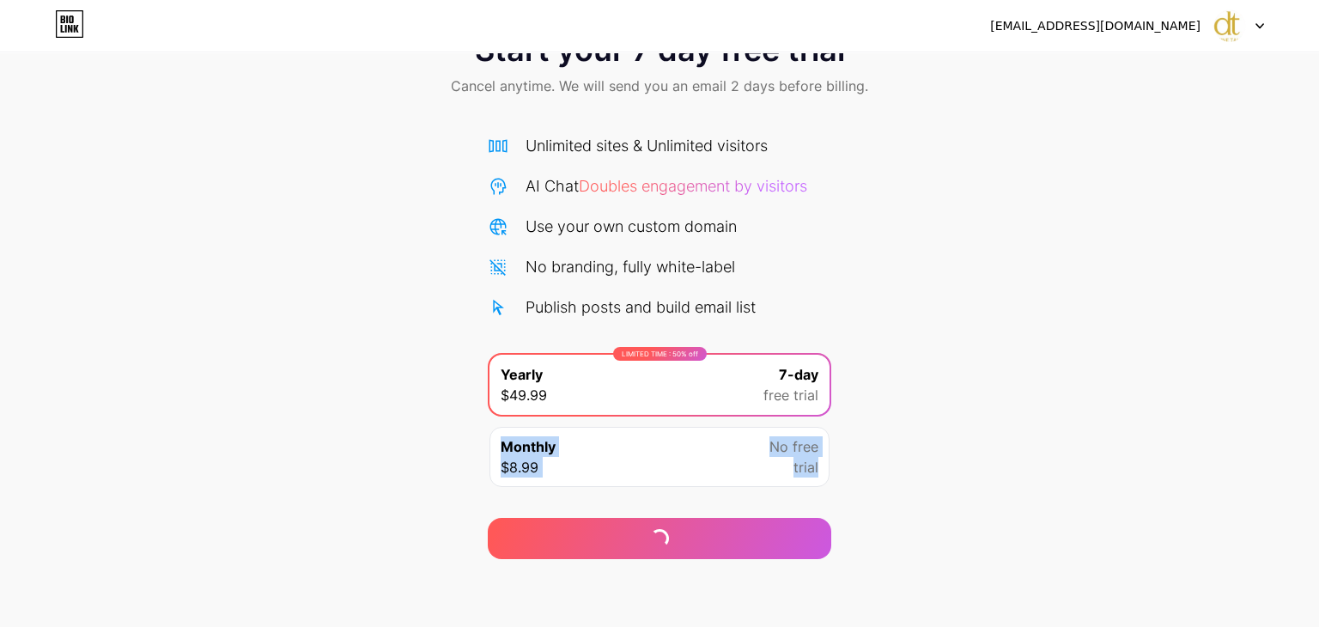
drag, startPoint x: 680, startPoint y: 536, endPoint x: 963, endPoint y: 411, distance: 310.0
click at [963, 411] on div "Start your 7 day free trial Cancel anytime. We will send you an email 2 days be…" at bounding box center [659, 287] width 1319 height 544
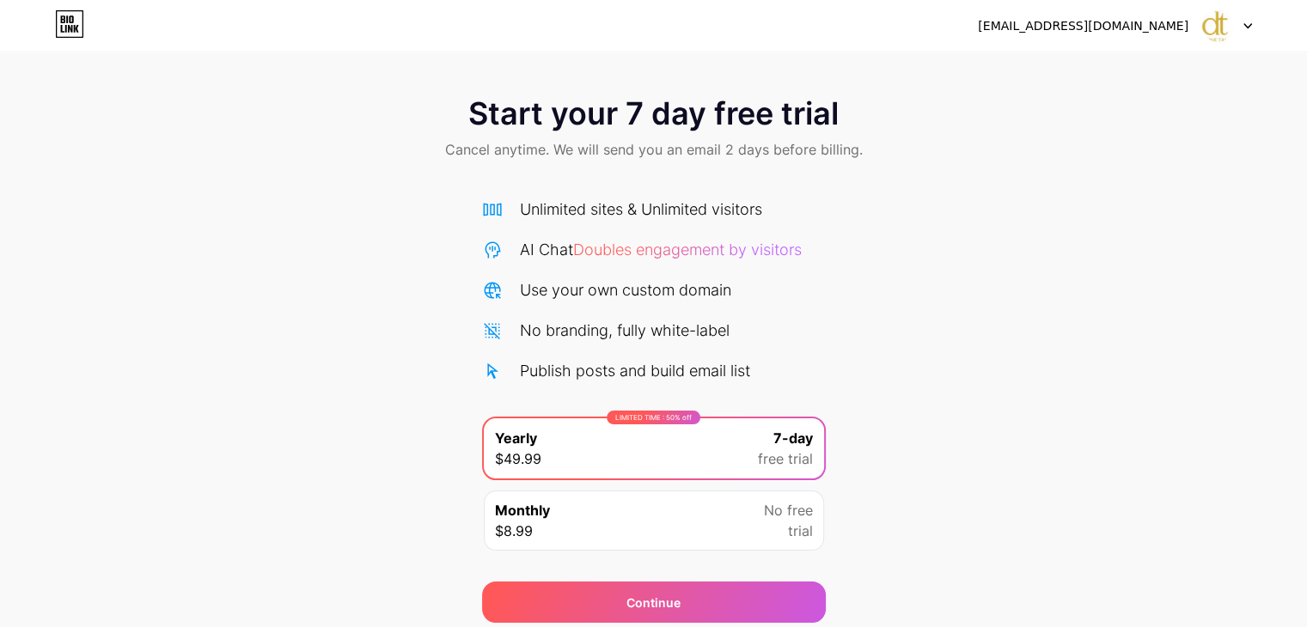
click at [1249, 27] on icon at bounding box center [1247, 26] width 9 height 6
click at [1251, 25] on icon at bounding box center [1247, 26] width 9 height 6
click at [978, 372] on div "Start your 7 day free trial Cancel anytime. We will send you an email 2 days be…" at bounding box center [653, 351] width 1307 height 544
click at [771, 523] on div "No free trial" at bounding box center [788, 520] width 49 height 41
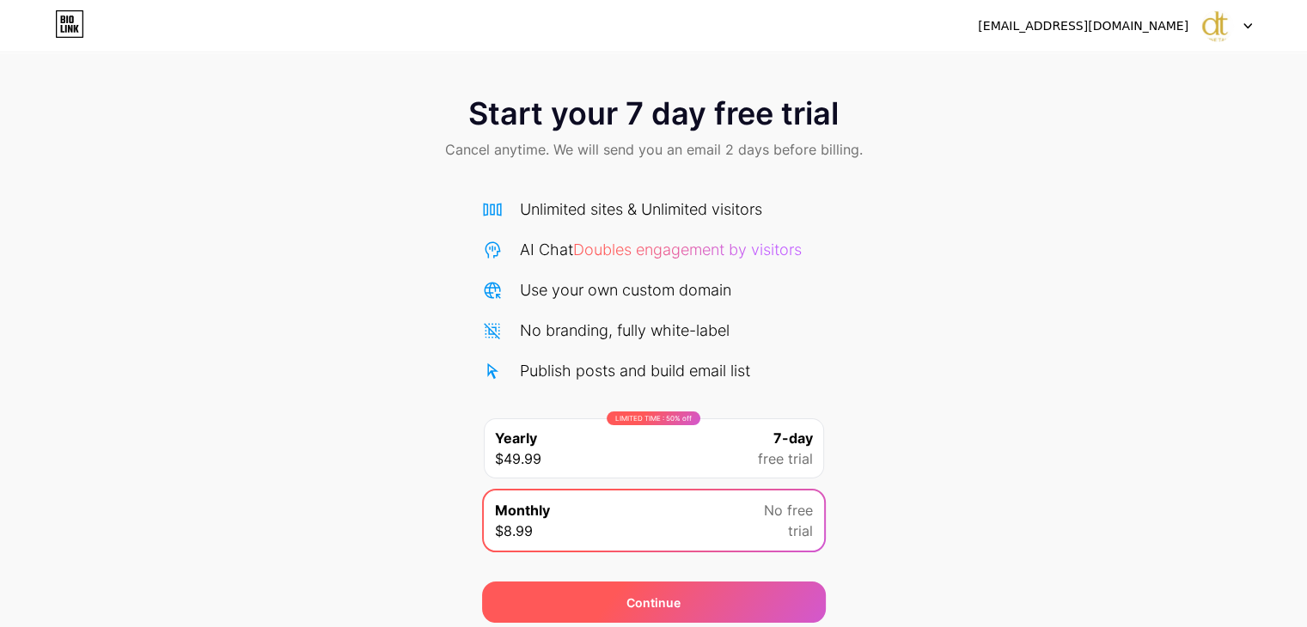
click at [656, 597] on div "Continue" at bounding box center [653, 603] width 54 height 18
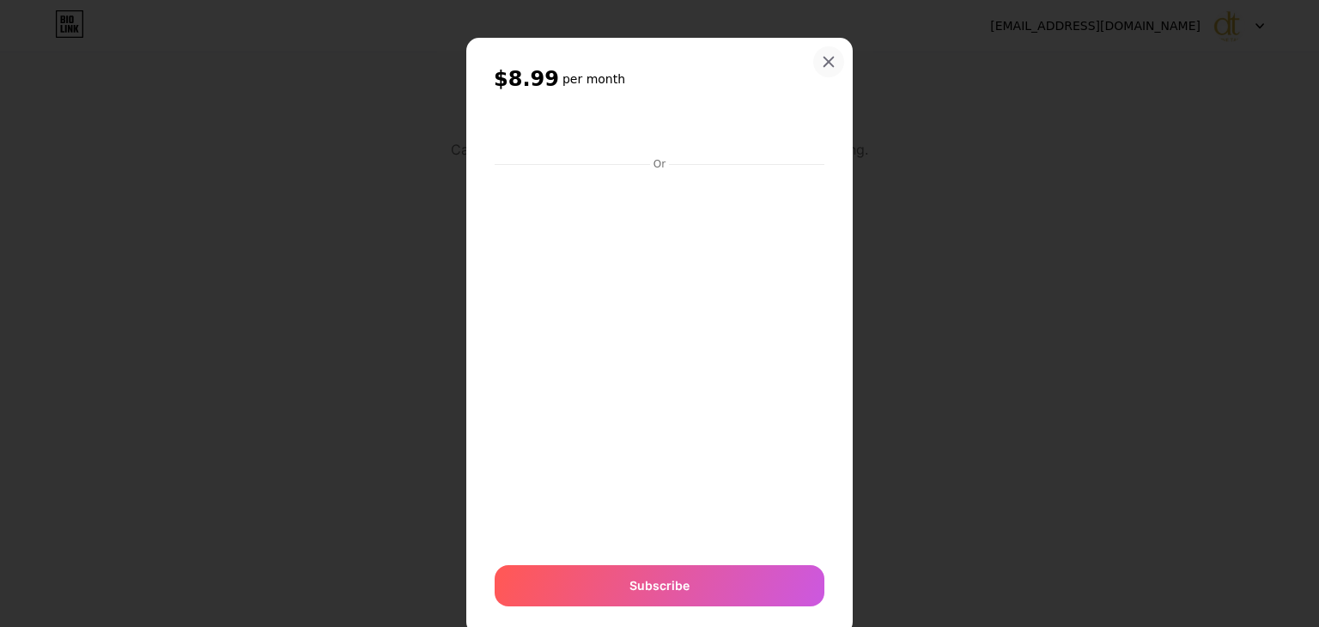
click at [825, 62] on icon at bounding box center [829, 62] width 14 height 14
